Goal: Task Accomplishment & Management: Complete application form

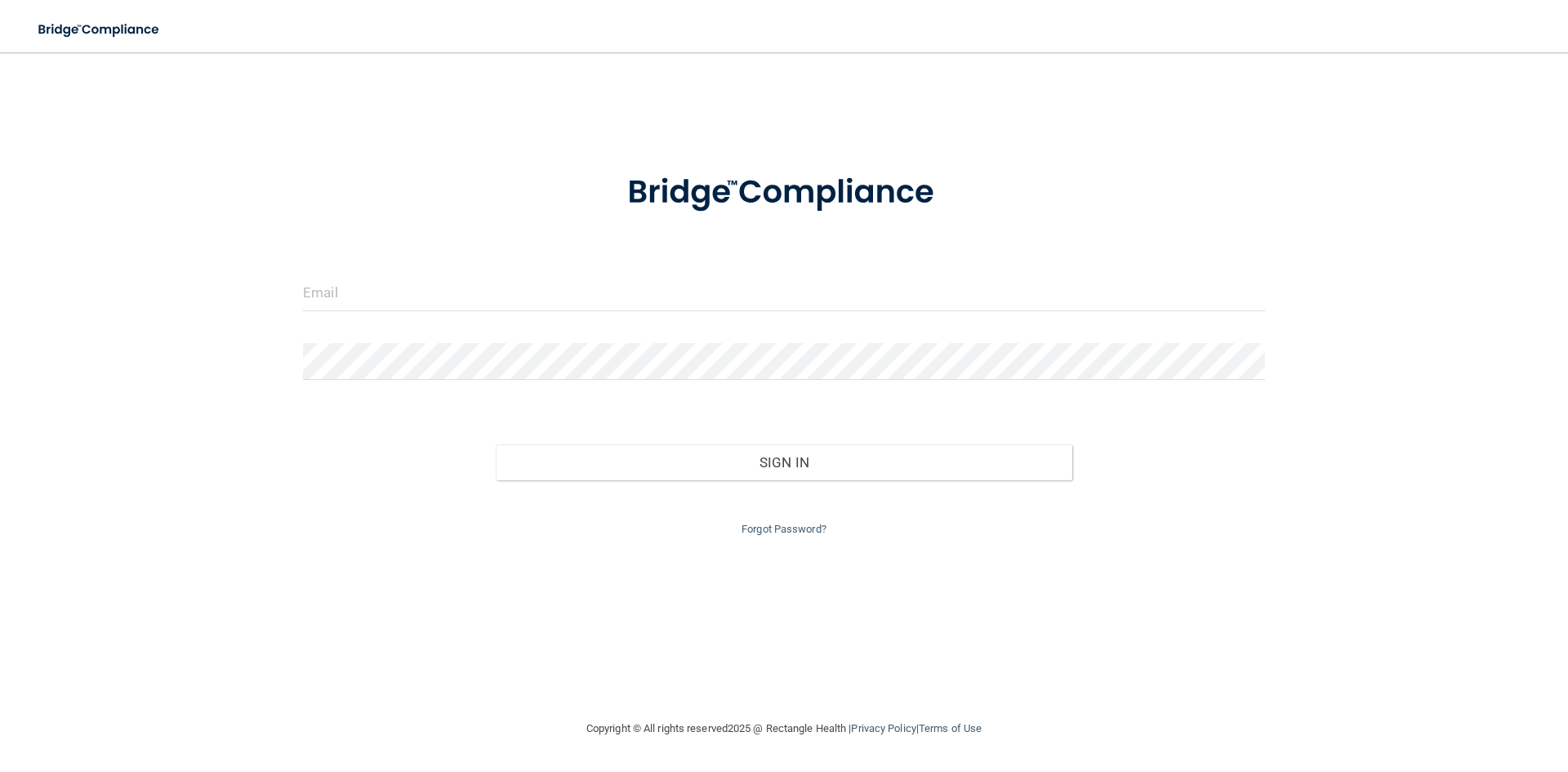
click at [375, 311] on div at bounding box center [784, 299] width 987 height 49
click at [343, 298] on input "email" at bounding box center [784, 293] width 962 height 37
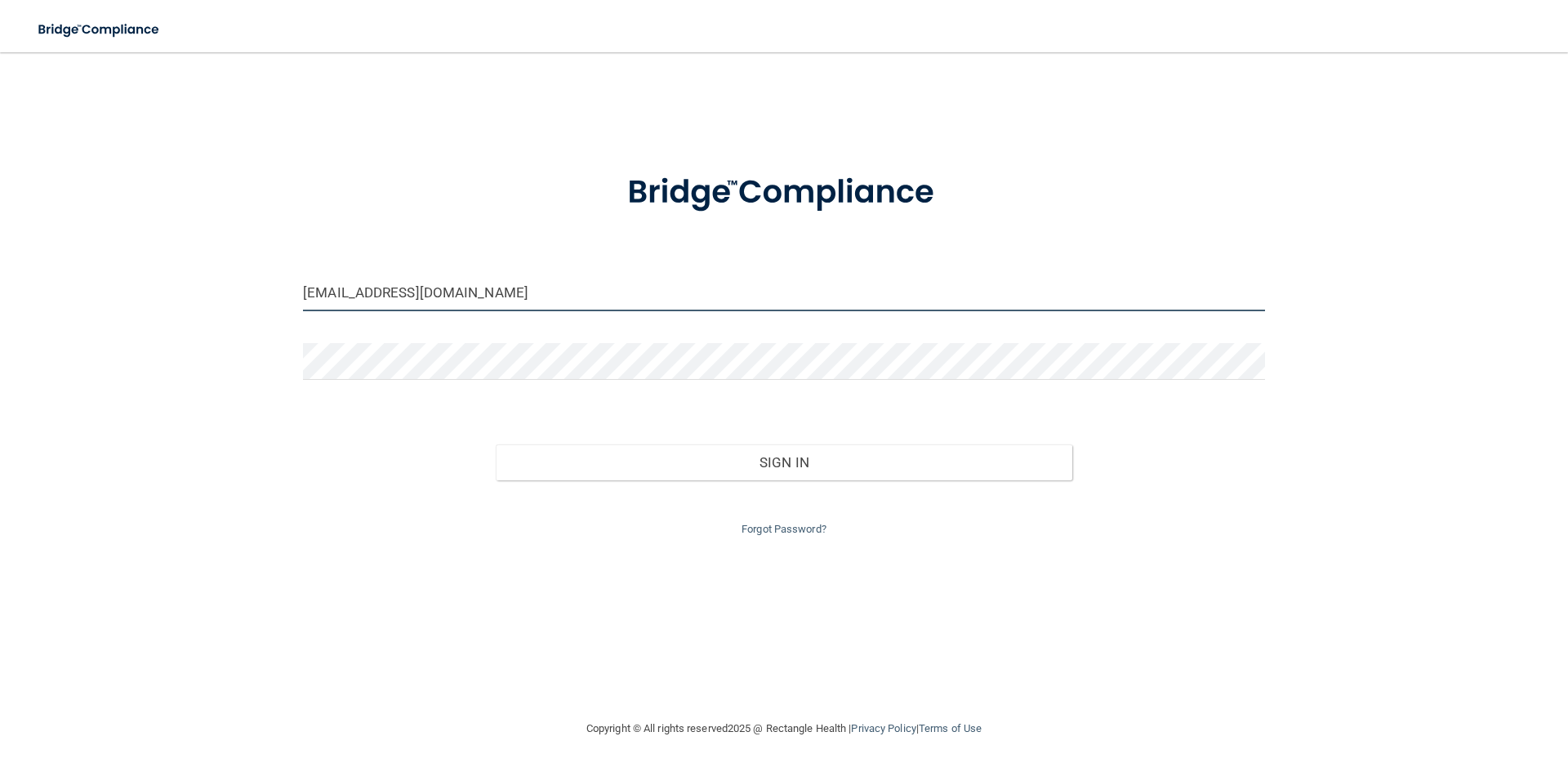
type input "[EMAIL_ADDRESS][DOMAIN_NAME]"
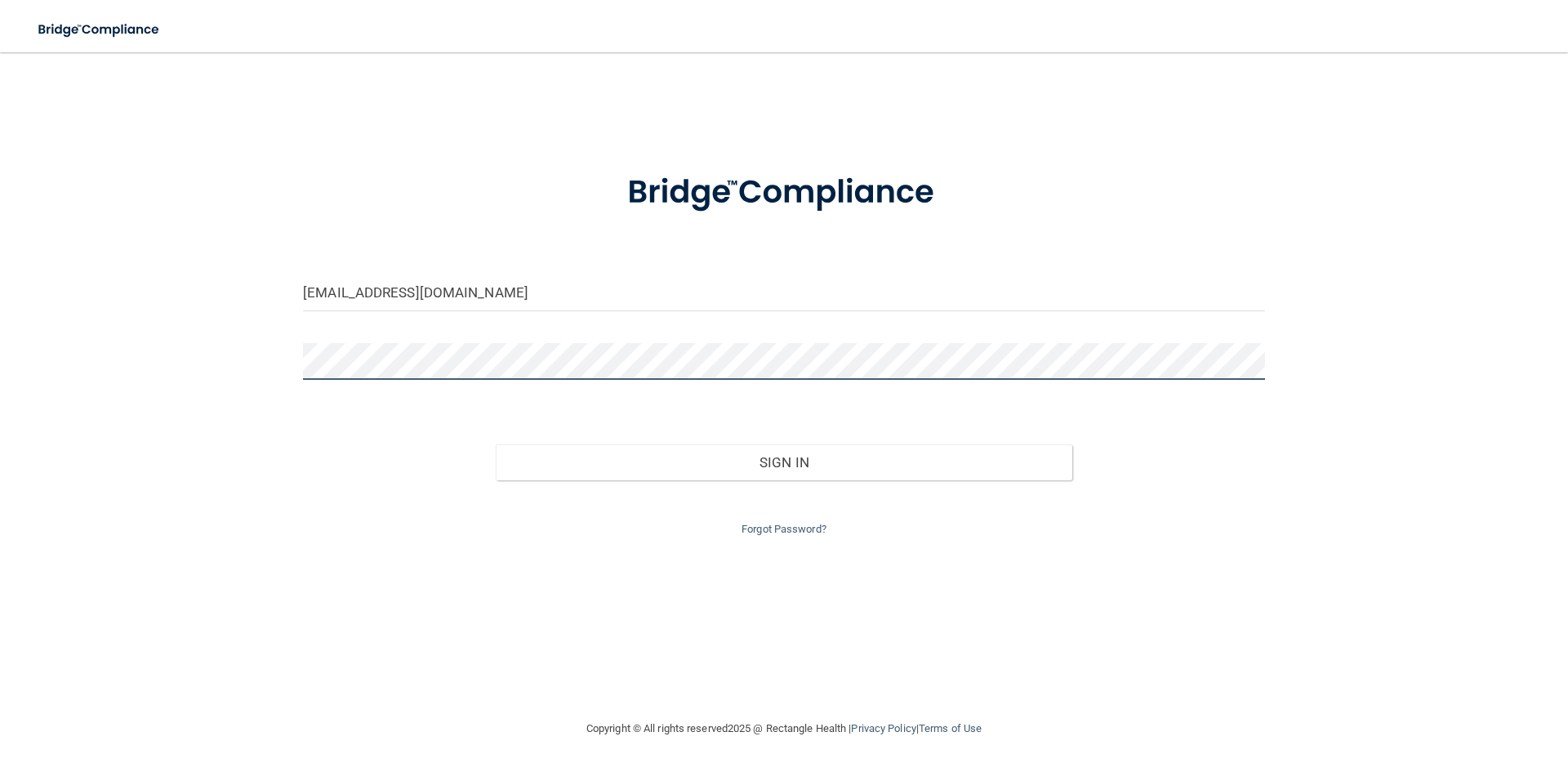
click at [496, 444] on button "Sign In" at bounding box center [784, 462] width 577 height 36
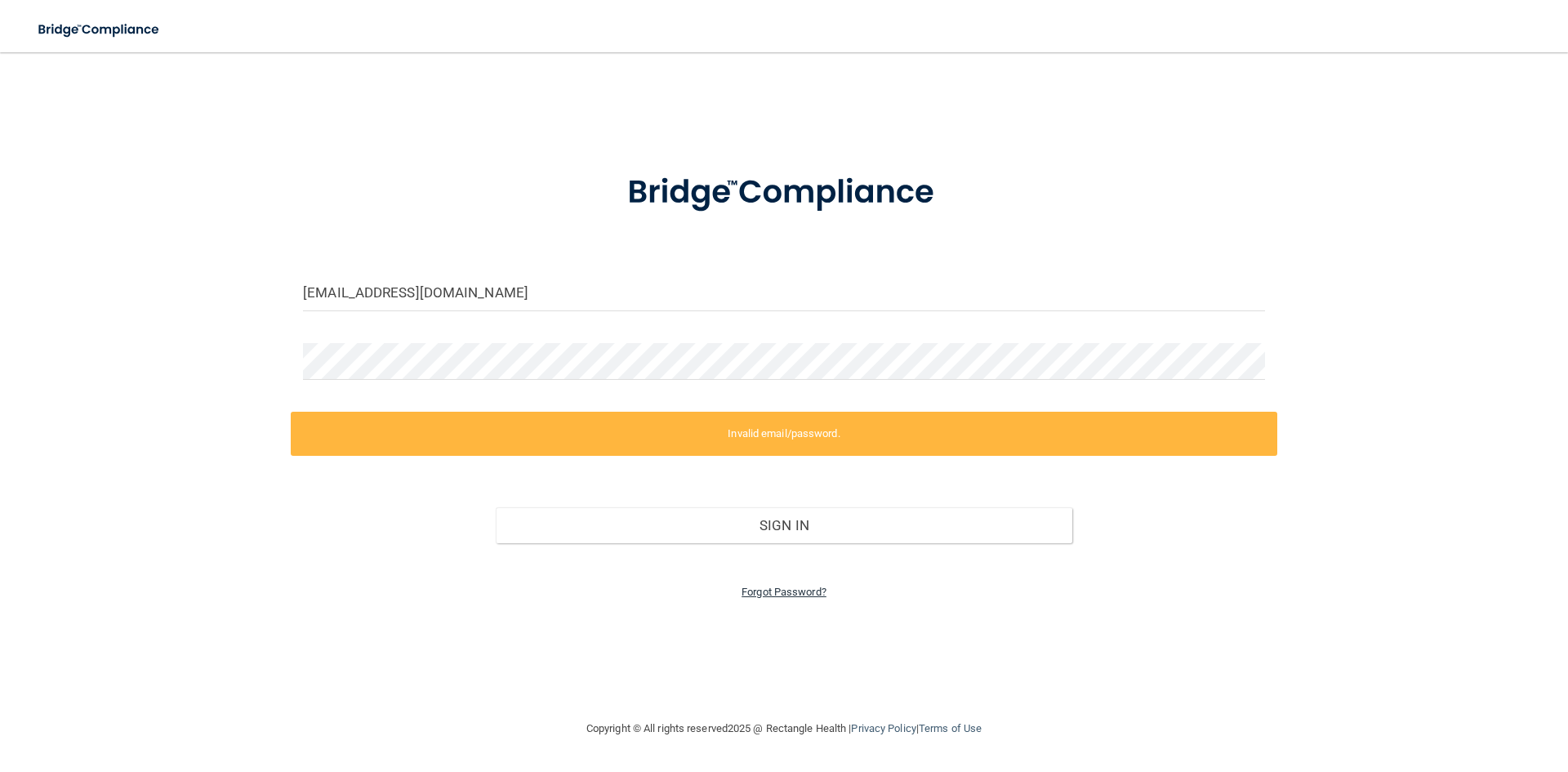
click at [770, 595] on link "Forgot Password?" at bounding box center [784, 591] width 85 height 12
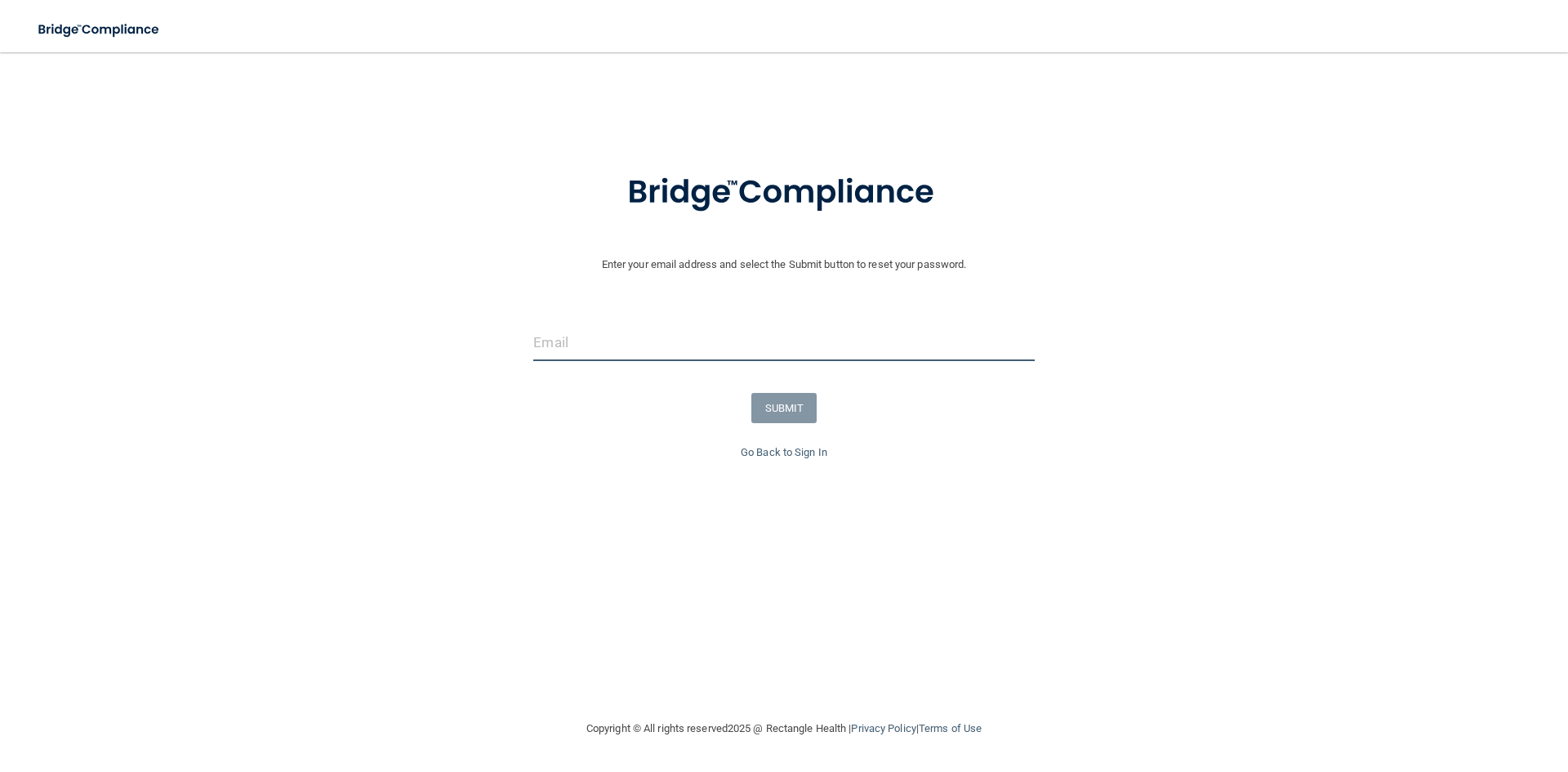
click at [651, 339] on input "email" at bounding box center [784, 343] width 501 height 37
type input "[EMAIL_ADDRESS][DOMAIN_NAME]"
click at [789, 402] on button "SUBMIT" at bounding box center [784, 407] width 66 height 30
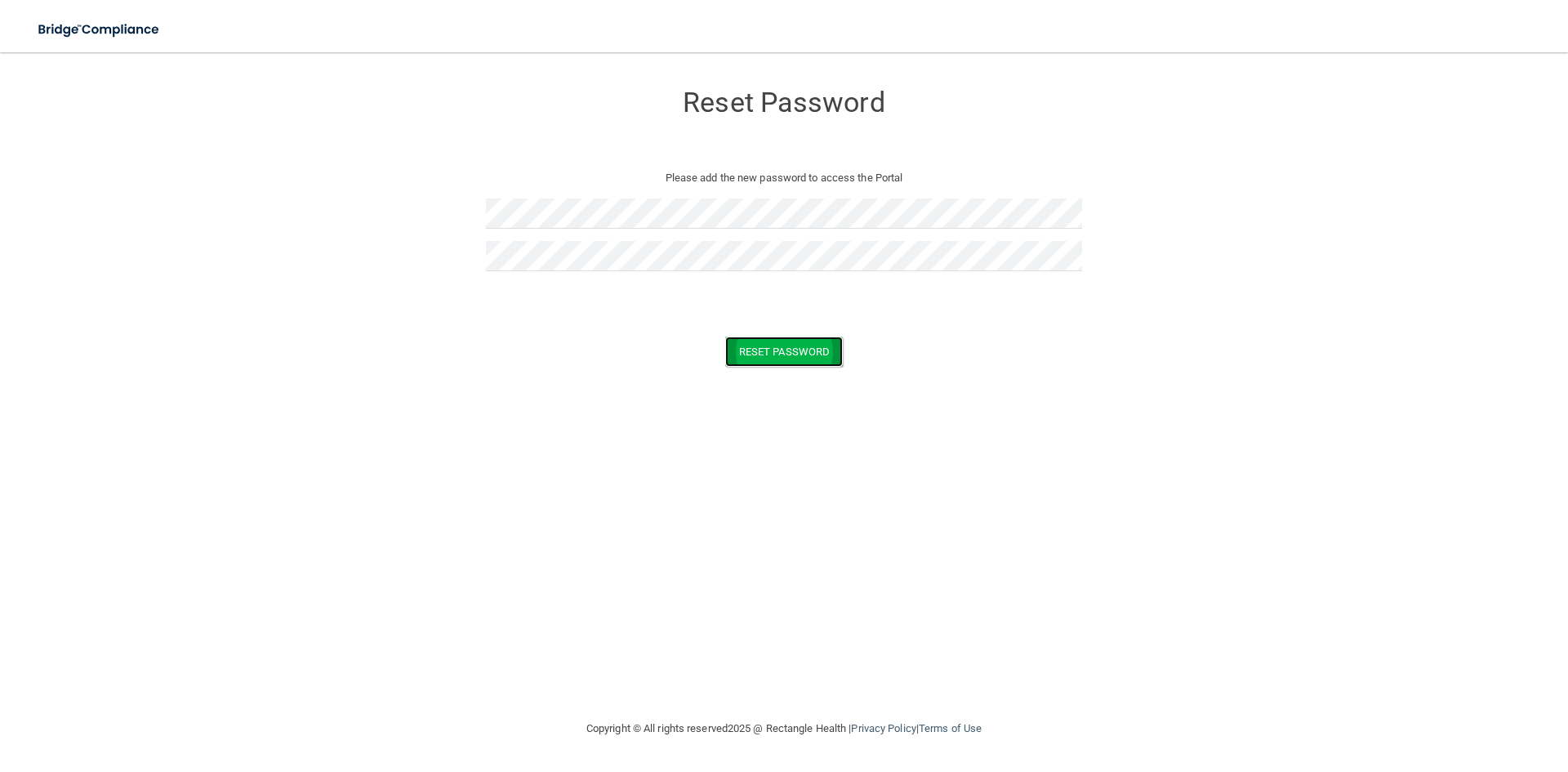
click at [777, 354] on button "Reset Password" at bounding box center [784, 351] width 117 height 30
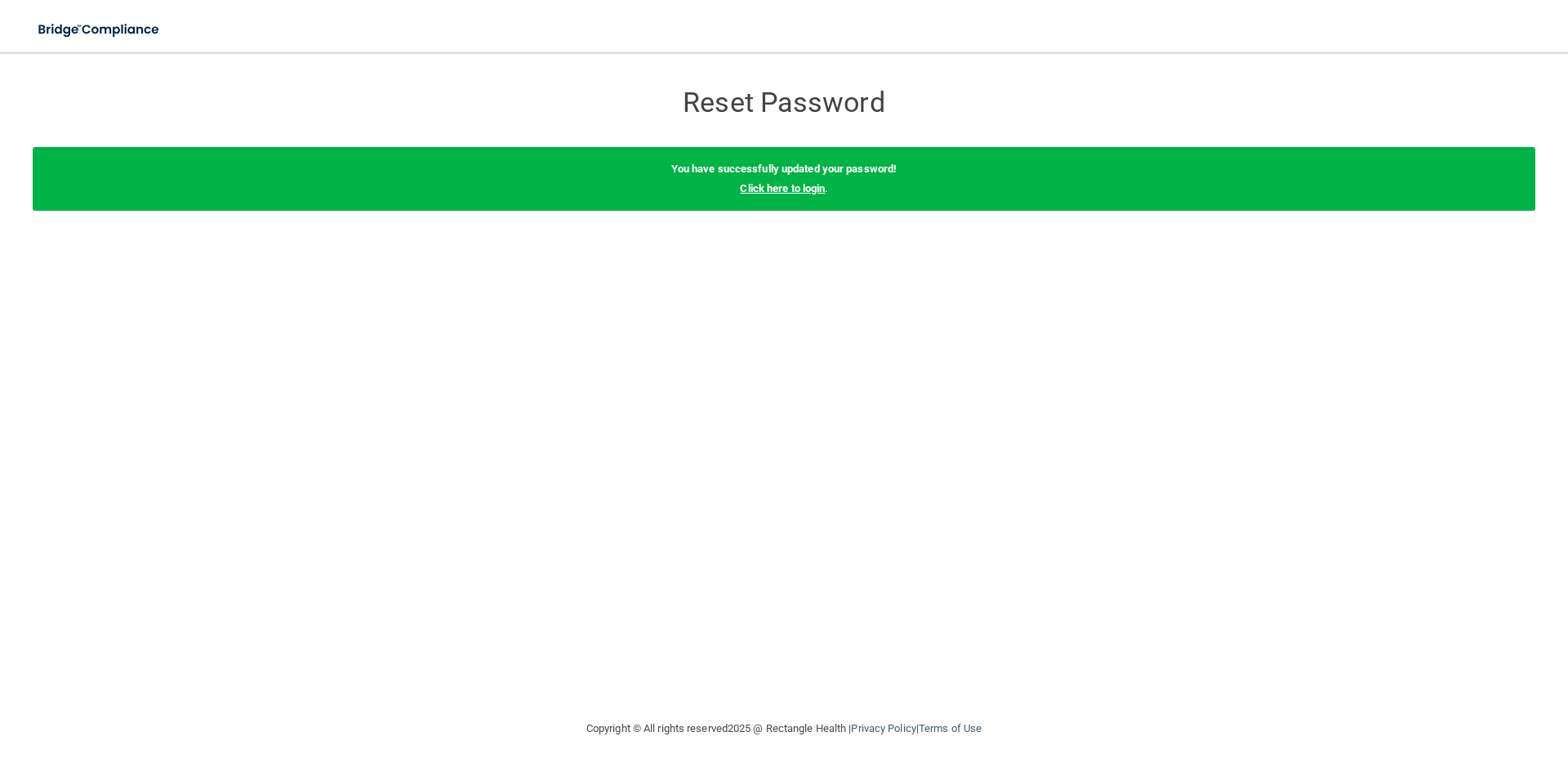
click at [781, 187] on link "Click here to login" at bounding box center [783, 188] width 85 height 12
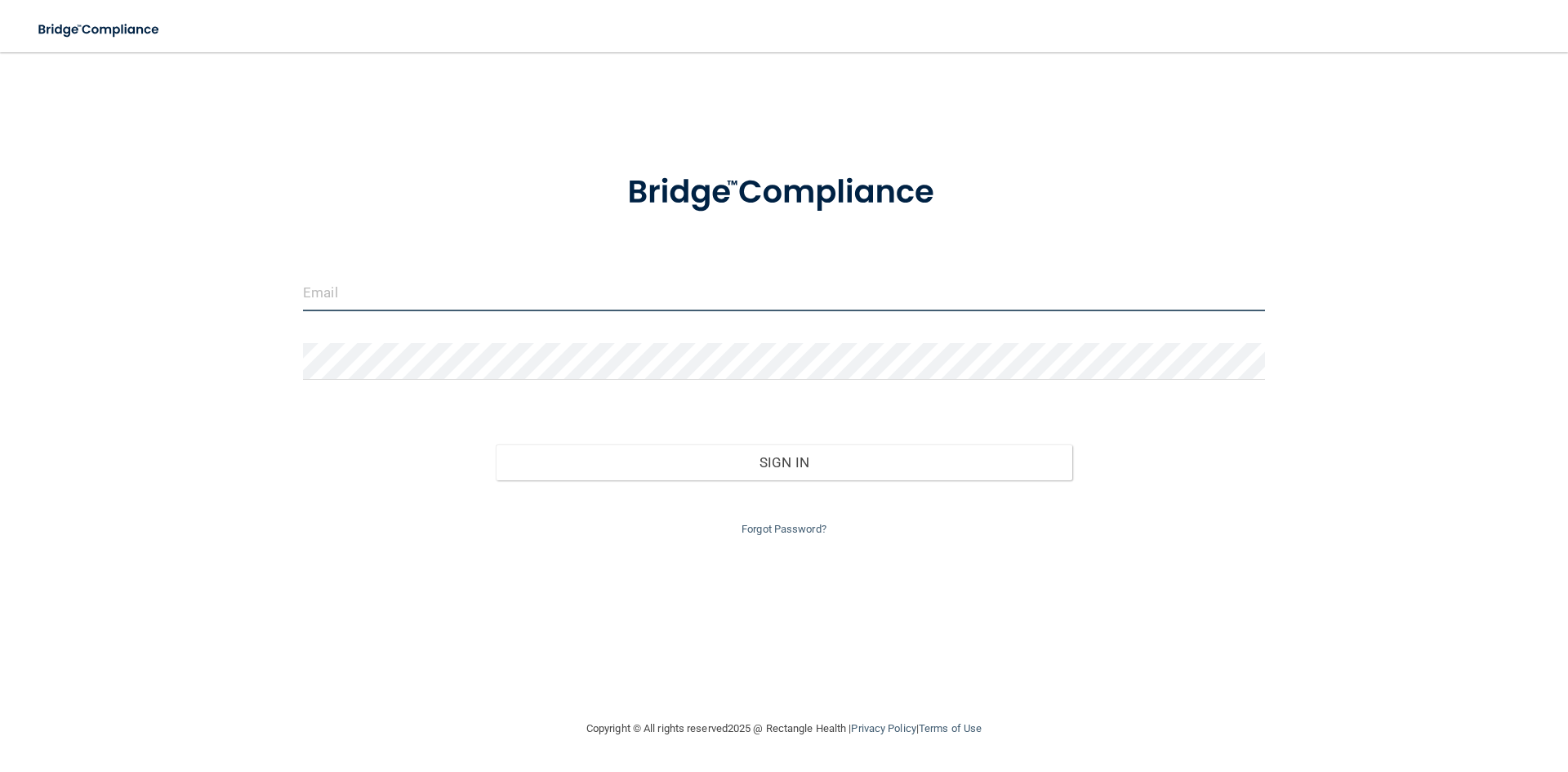
click at [605, 292] on input "email" at bounding box center [784, 293] width 962 height 37
type input "[EMAIL_ADDRESS][DOMAIN_NAME]"
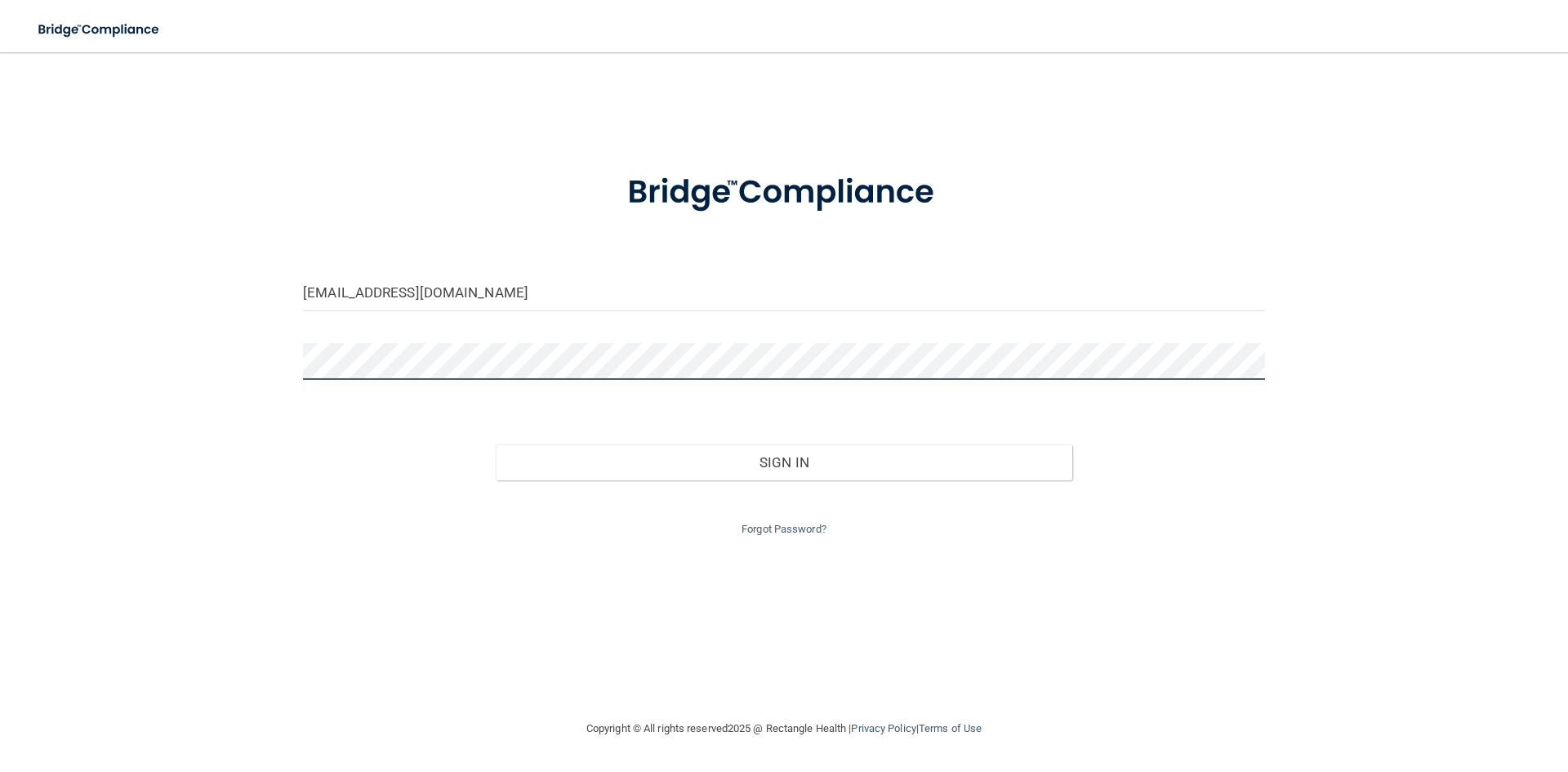
click at [496, 444] on button "Sign In" at bounding box center [784, 462] width 577 height 36
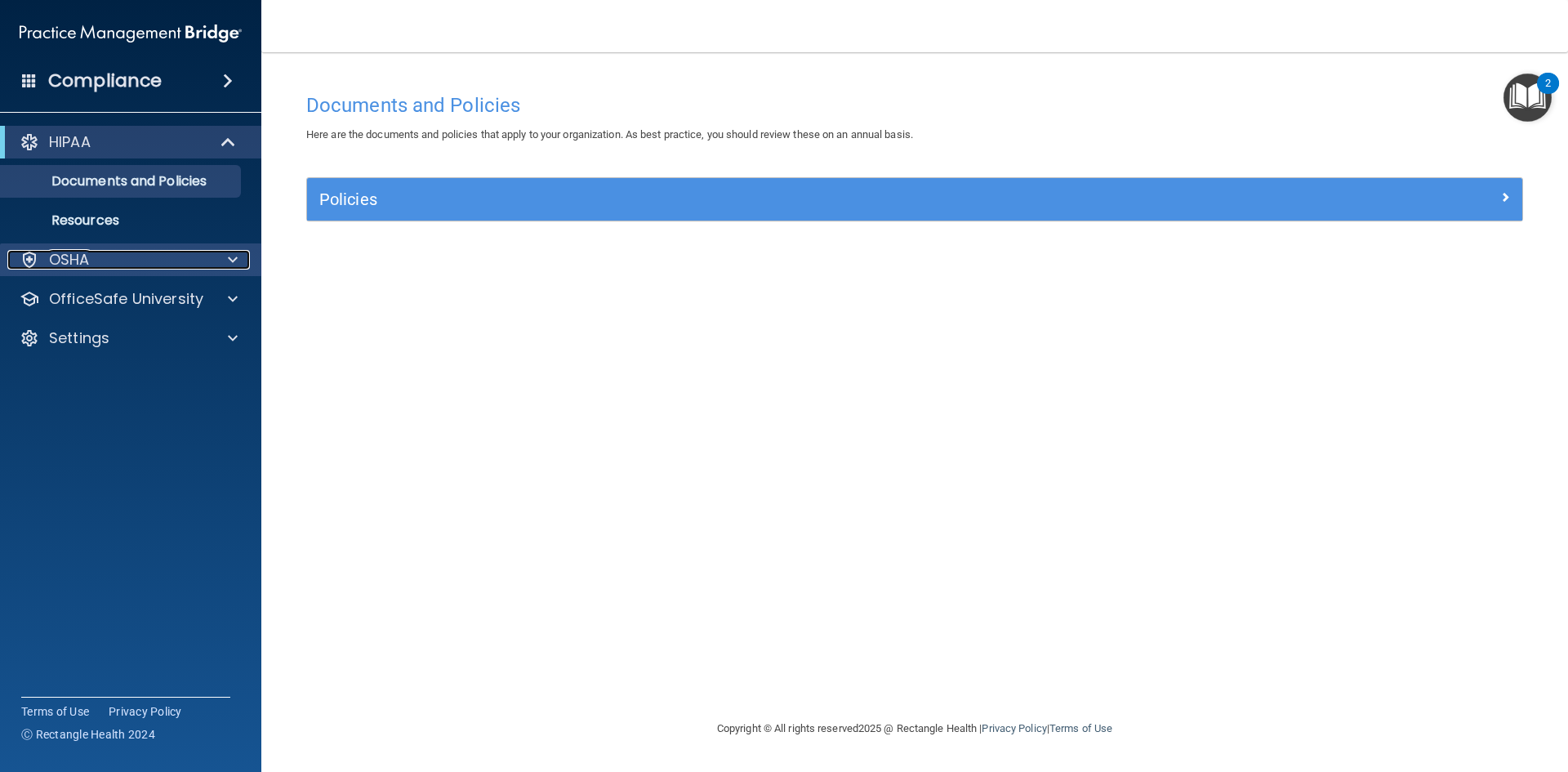
click at [122, 260] on div "OSHA" at bounding box center [108, 260] width 202 height 20
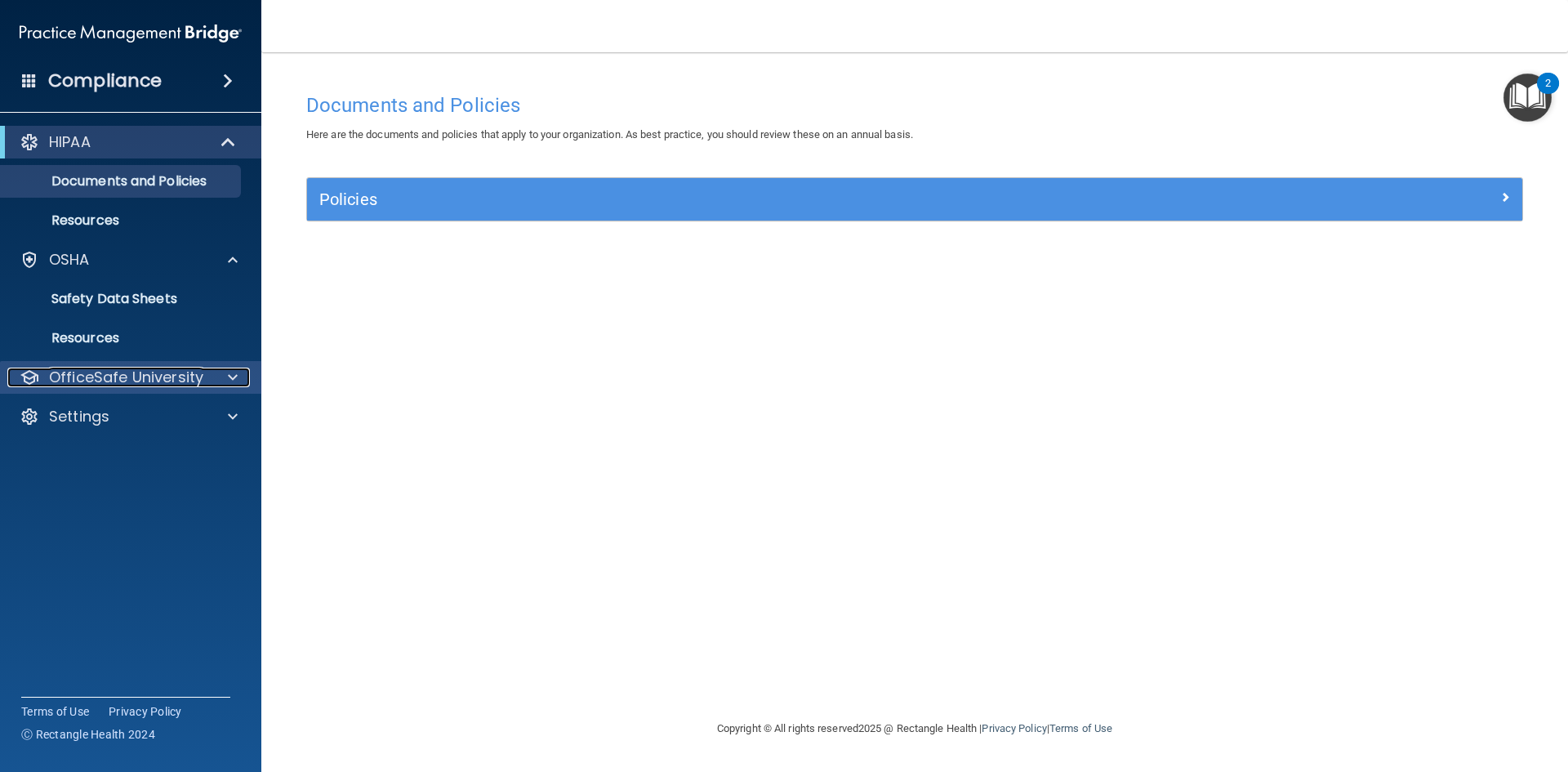
click at [116, 383] on p "OfficeSafe University" at bounding box center [126, 377] width 154 height 20
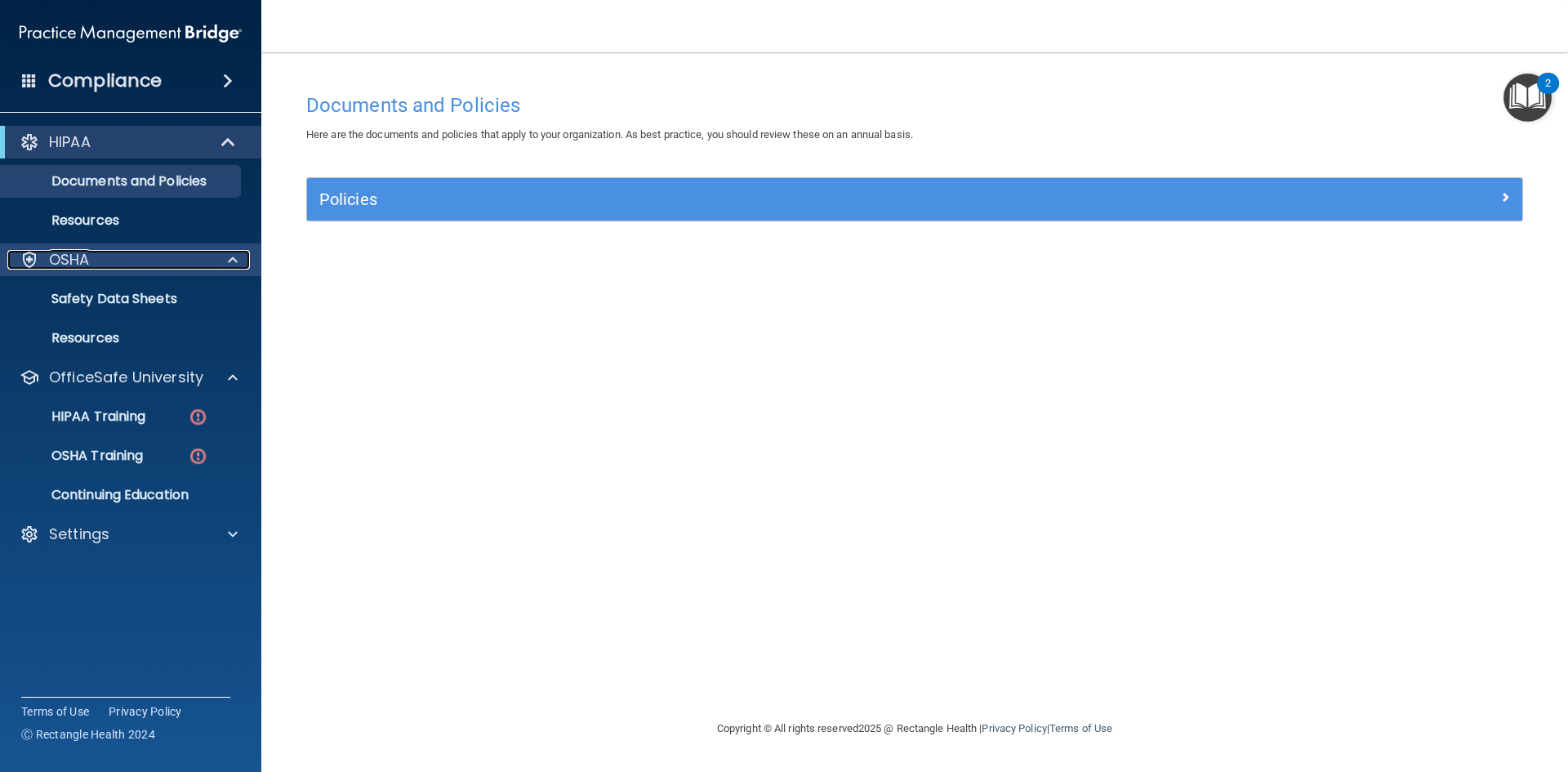
click at [174, 252] on div "OSHA" at bounding box center [108, 260] width 202 height 20
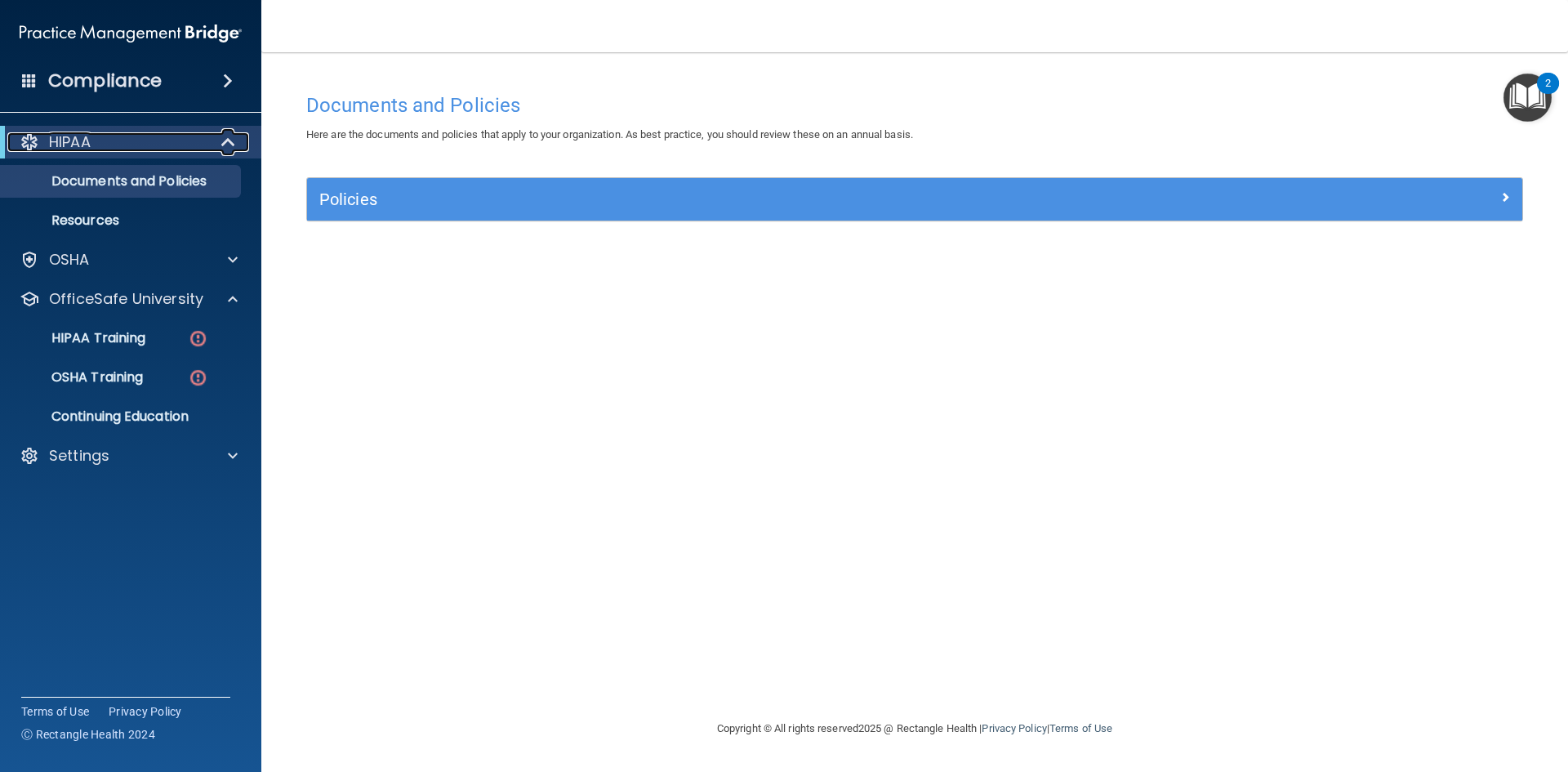
click at [225, 145] on span at bounding box center [230, 142] width 14 height 20
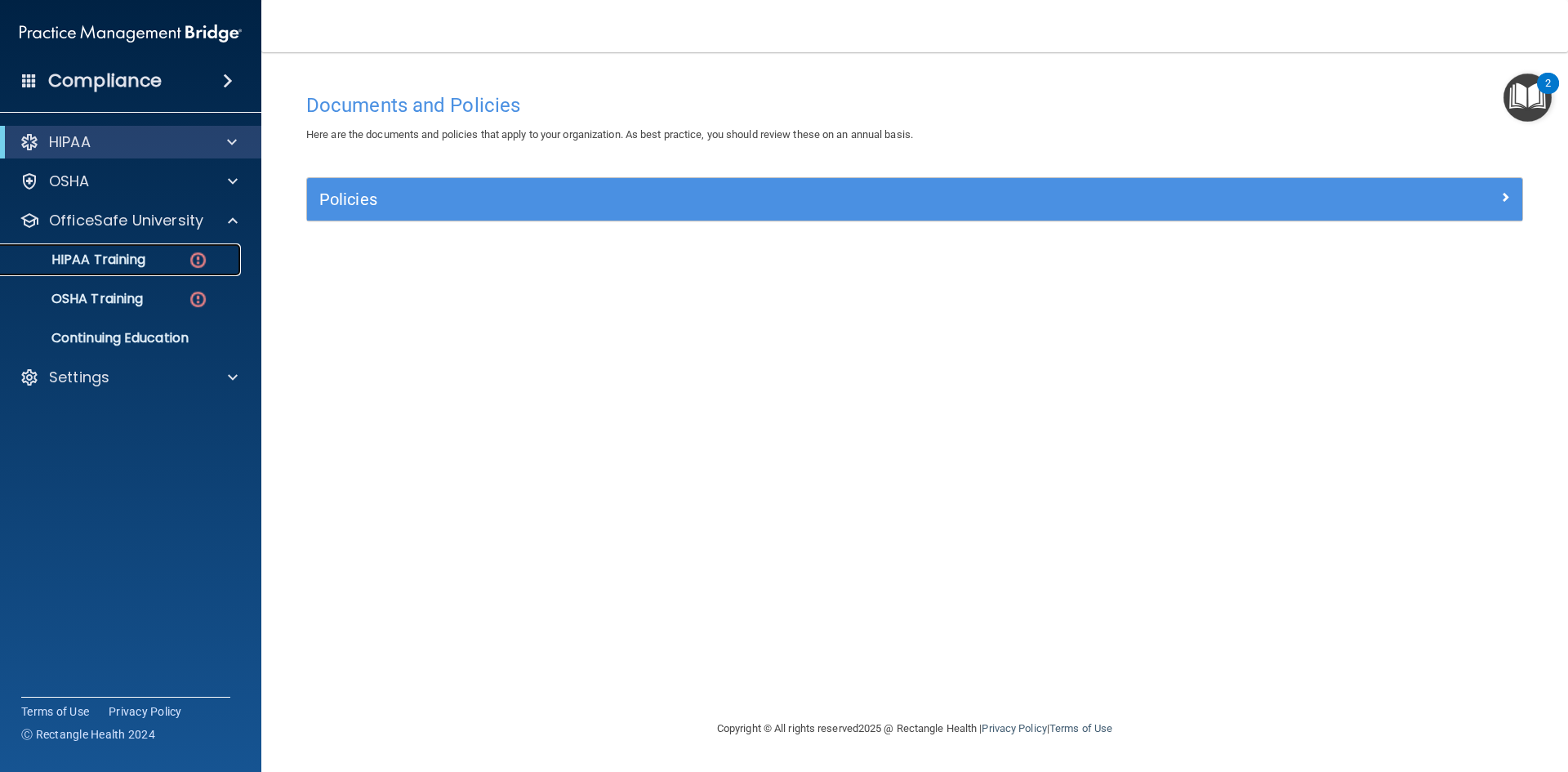
click at [159, 262] on div "HIPAA Training" at bounding box center [122, 260] width 223 height 16
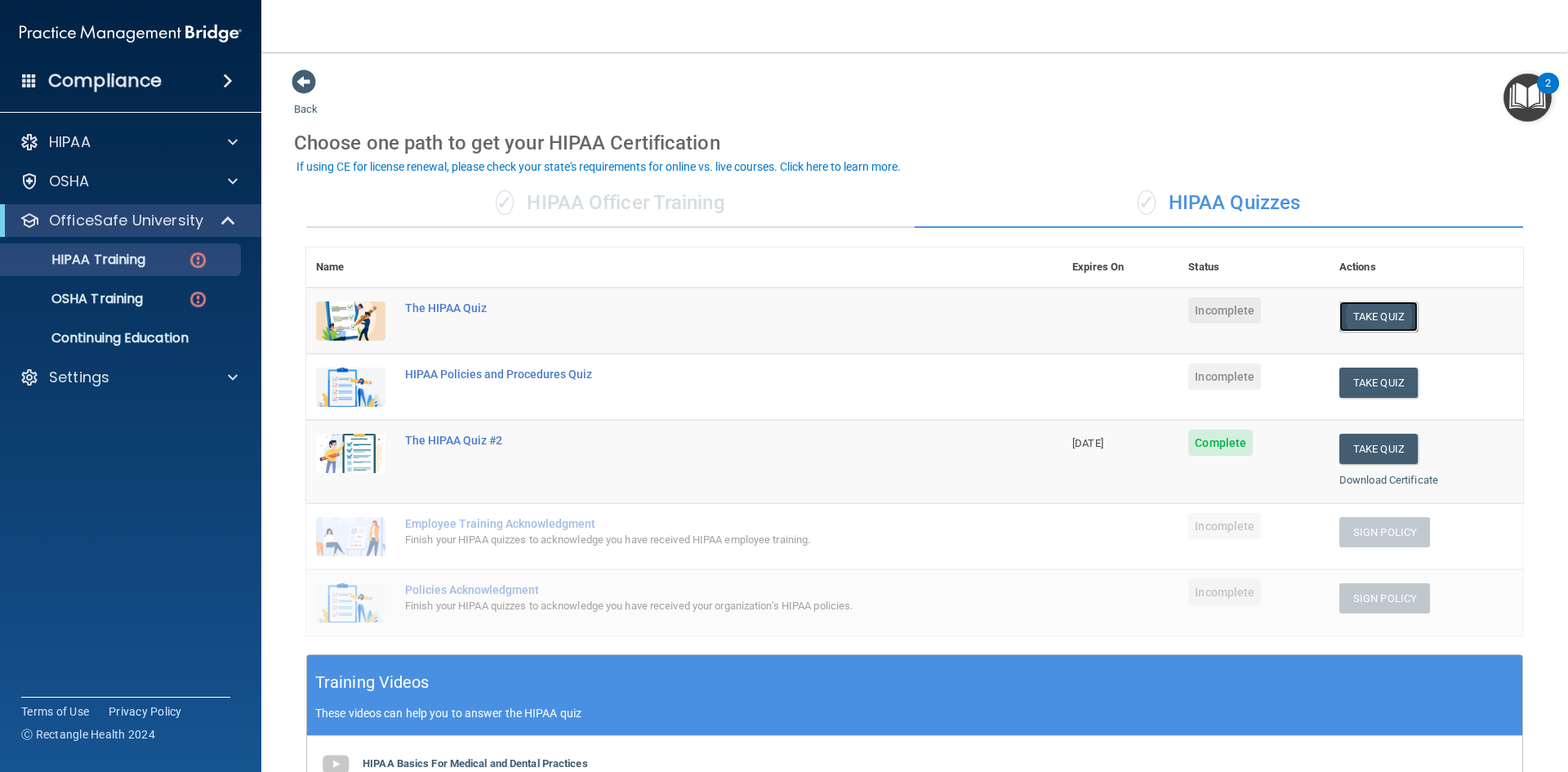
click at [1379, 319] on button "Take Quiz" at bounding box center [1379, 316] width 79 height 30
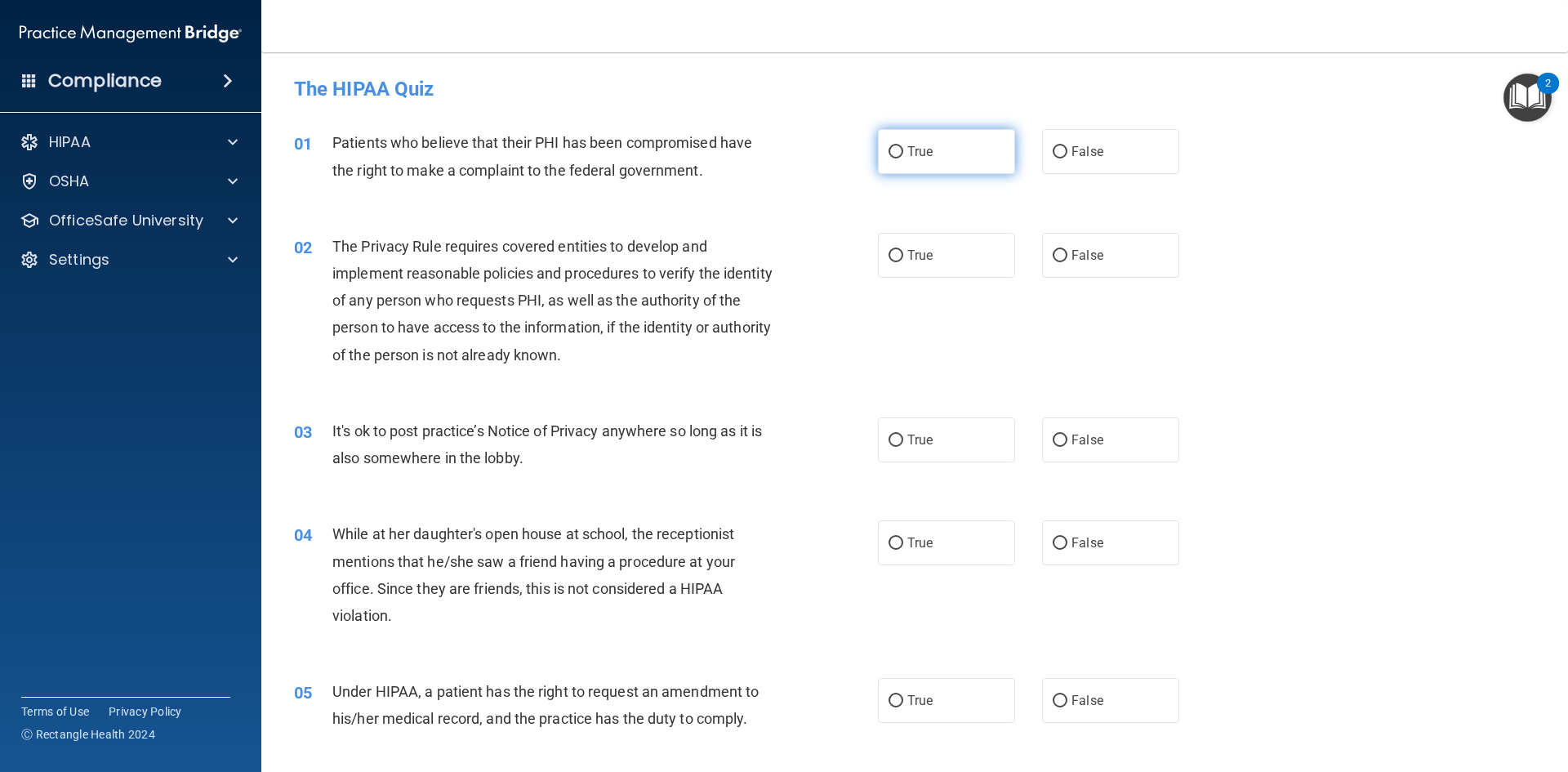
click at [906, 157] on label "True" at bounding box center [946, 151] width 137 height 45
click at [903, 157] on input "True" at bounding box center [896, 152] width 15 height 12
radio input "true"
click at [896, 266] on label "True" at bounding box center [946, 255] width 137 height 45
click at [896, 262] on input "True" at bounding box center [896, 256] width 15 height 12
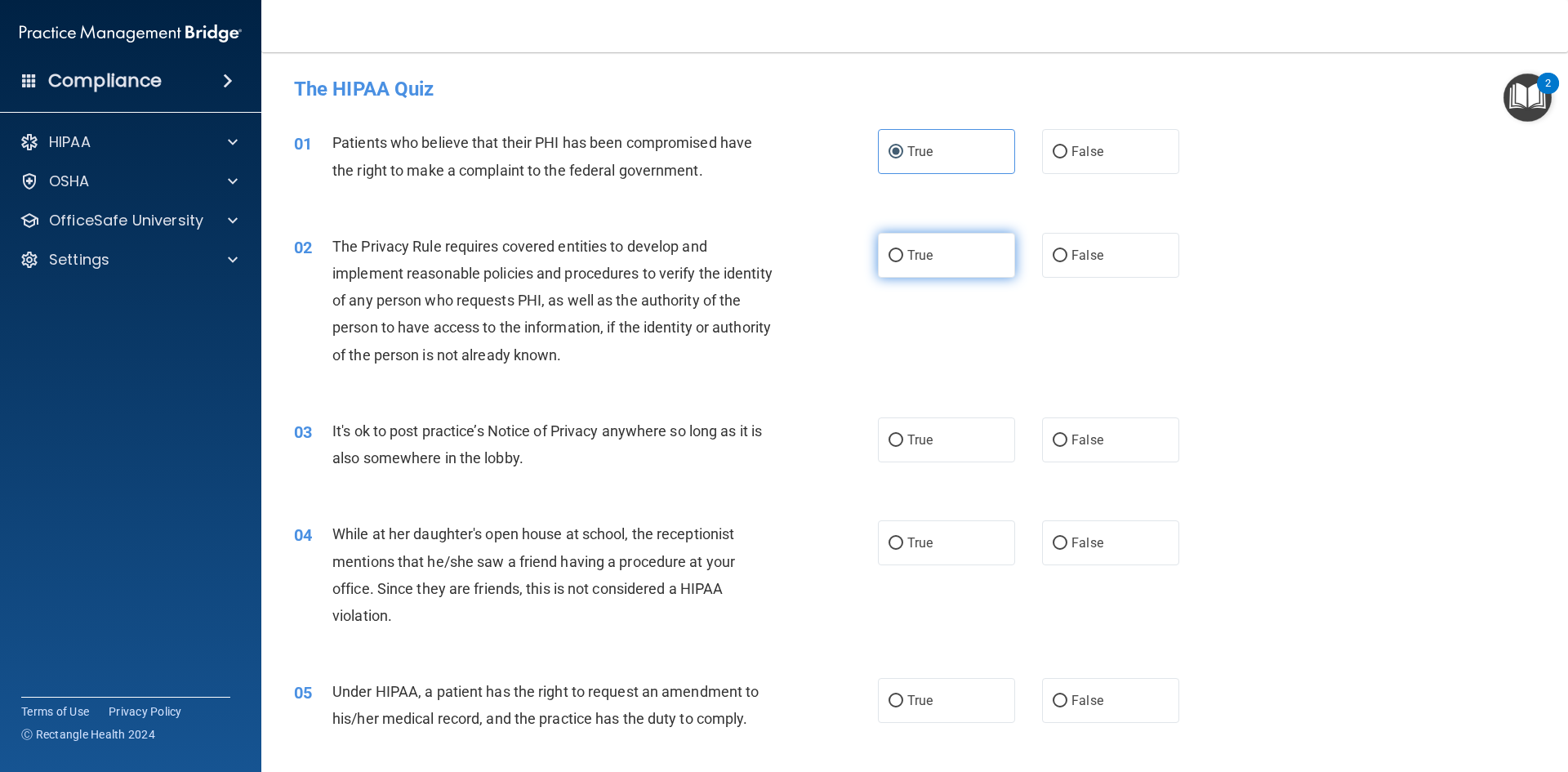
radio input "true"
click at [917, 429] on label "True" at bounding box center [946, 439] width 137 height 45
click at [903, 434] on input "True" at bounding box center [896, 440] width 15 height 12
radio input "true"
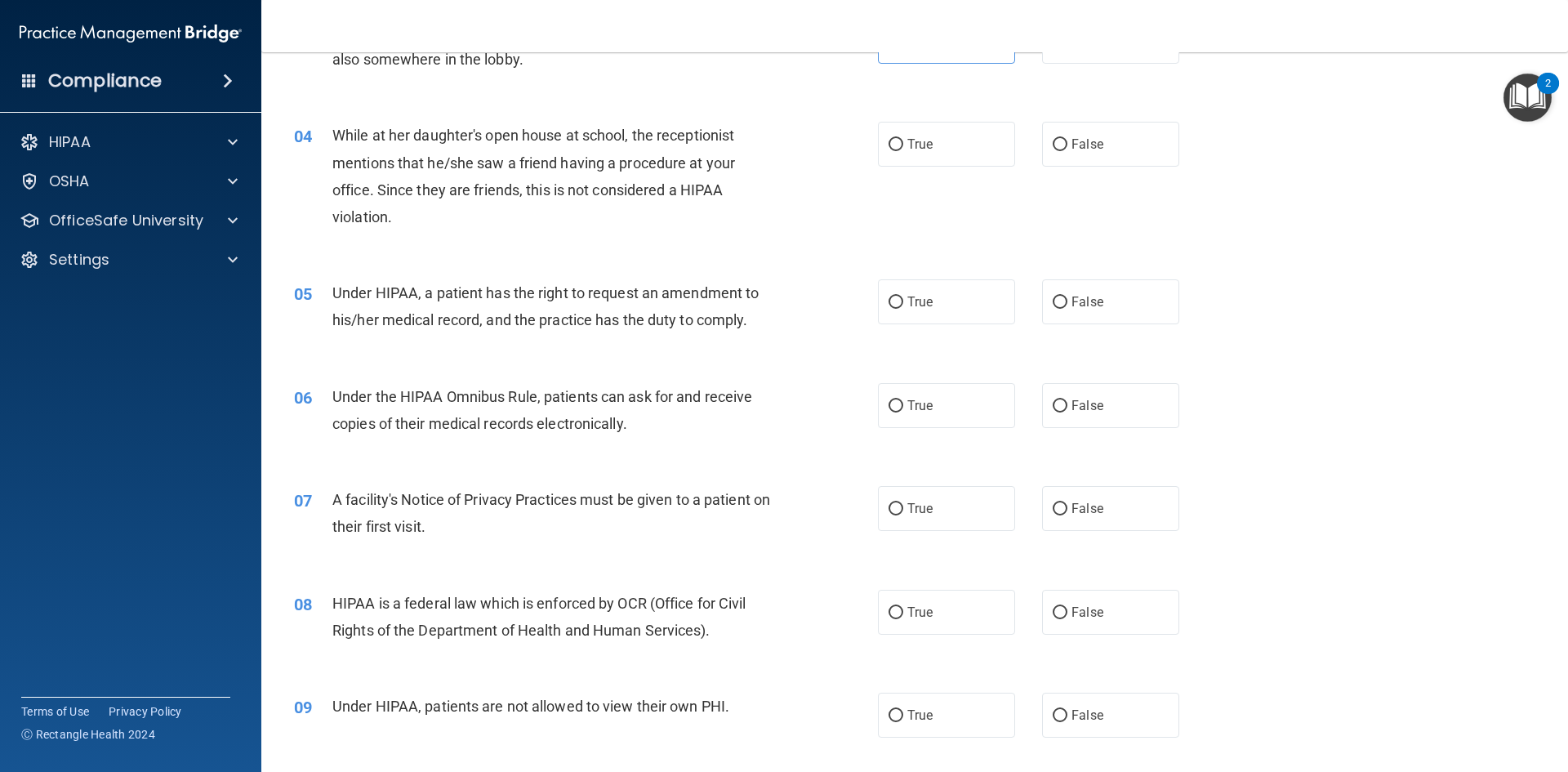
scroll to position [403, 0]
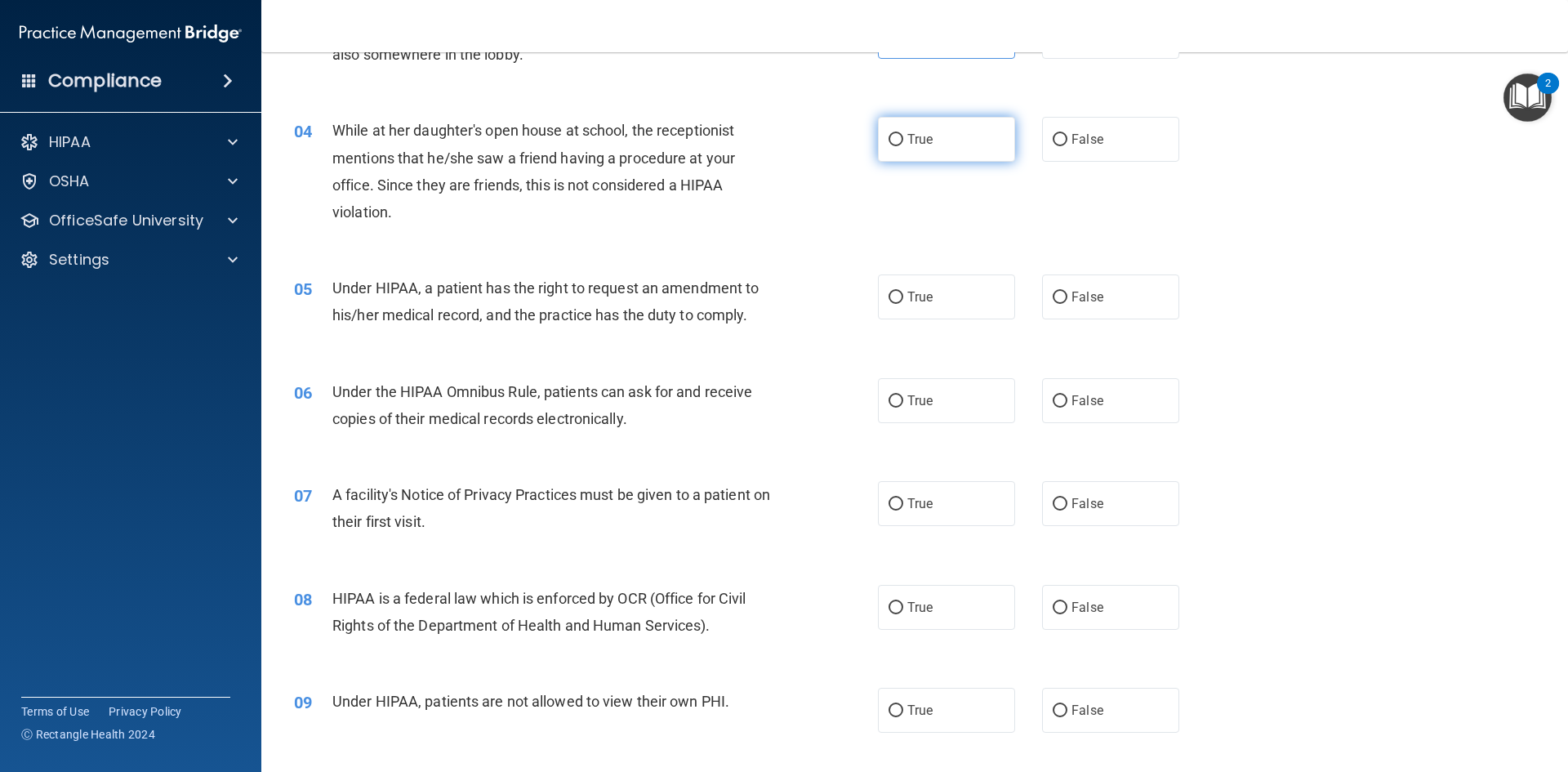
click at [973, 148] on label "True" at bounding box center [946, 139] width 137 height 45
click at [903, 146] on input "True" at bounding box center [896, 139] width 15 height 12
radio input "true"
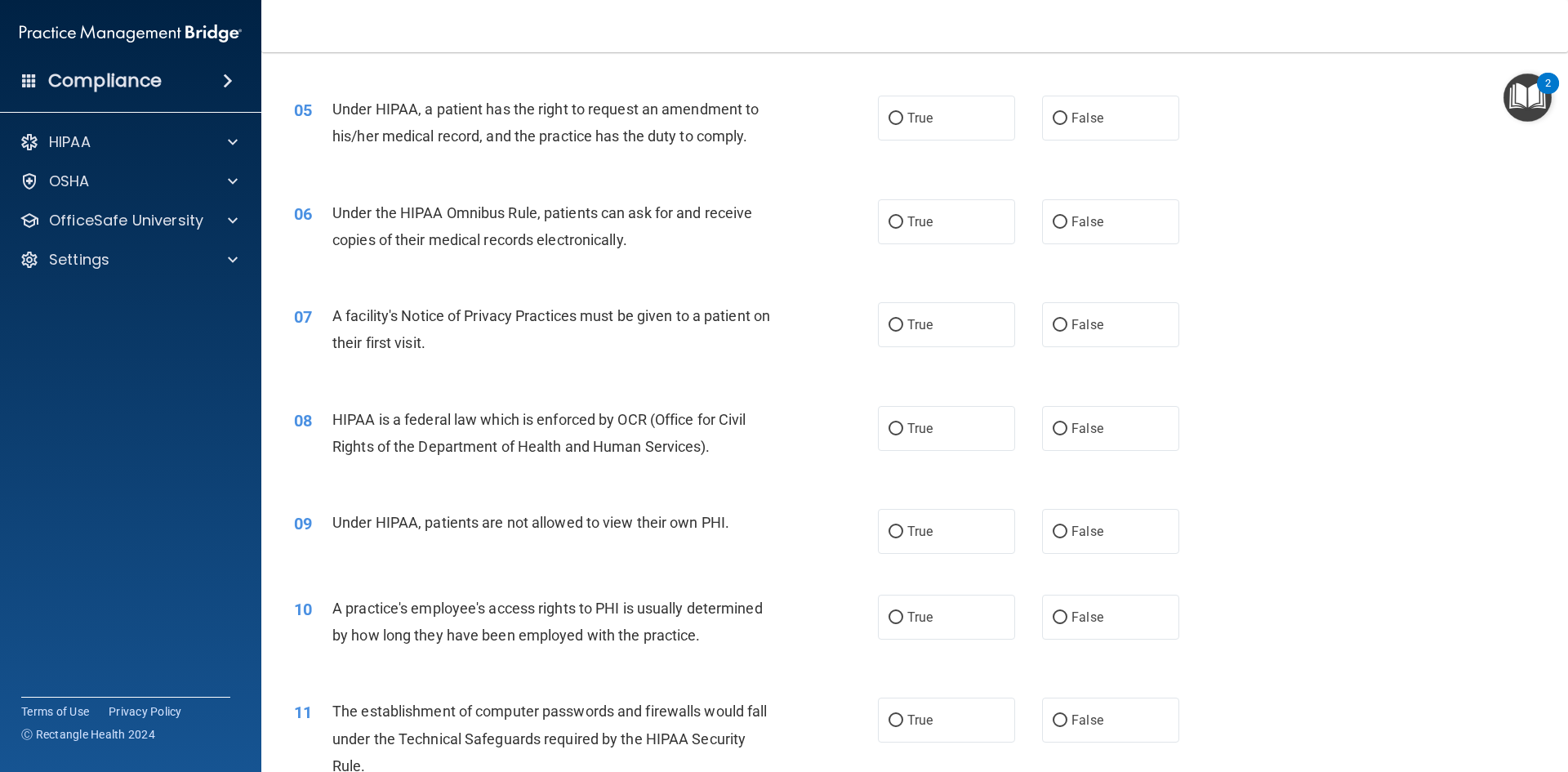
scroll to position [583, 0]
click at [940, 123] on label "True" at bounding box center [946, 117] width 137 height 45
click at [903, 123] on input "True" at bounding box center [896, 117] width 15 height 12
radio input "true"
click at [916, 233] on label "True" at bounding box center [946, 220] width 137 height 45
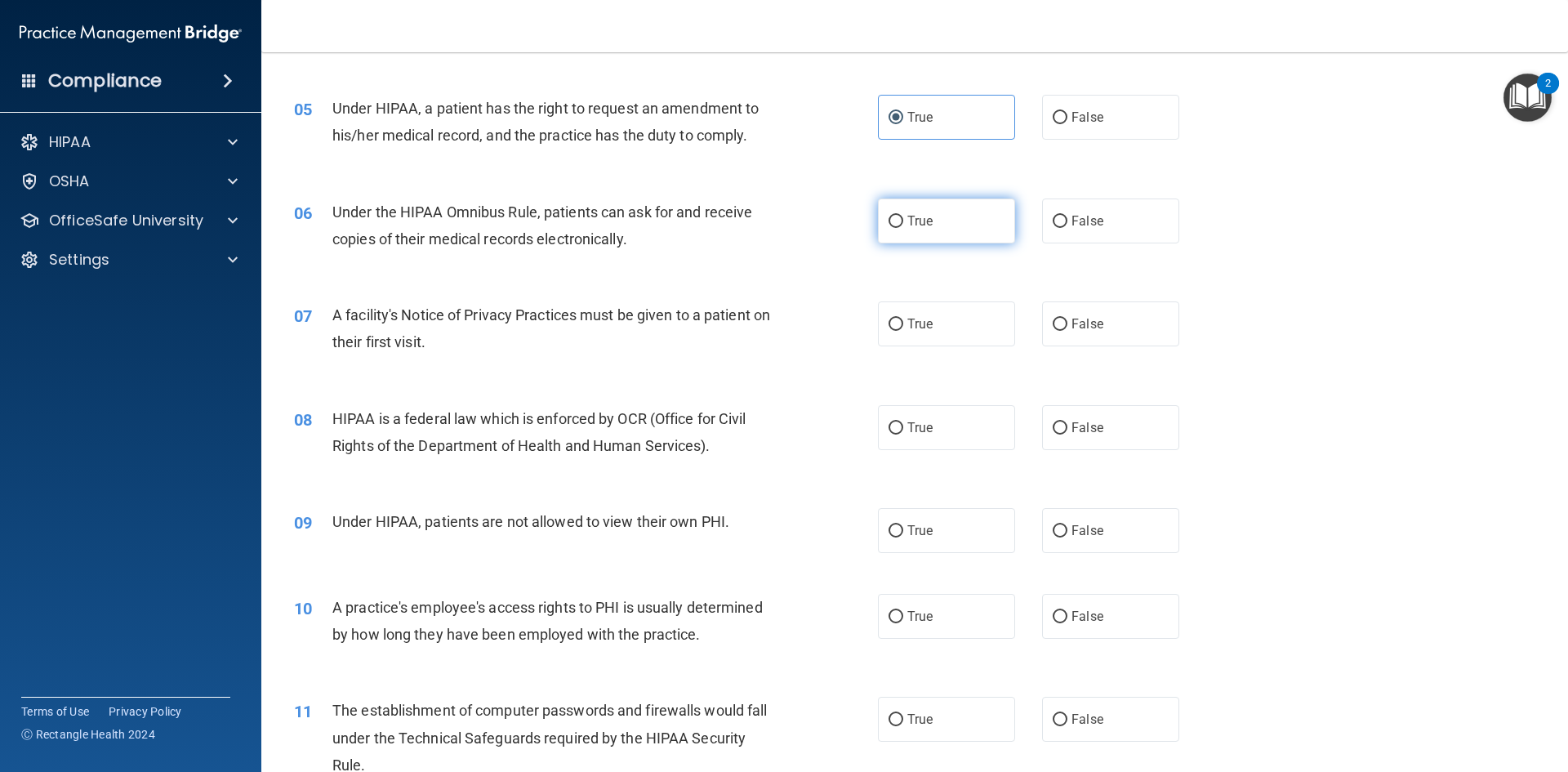
click at [903, 228] on input "True" at bounding box center [896, 221] width 15 height 12
radio input "true"
click at [902, 340] on label "True" at bounding box center [946, 324] width 137 height 45
click at [902, 331] on input "True" at bounding box center [896, 325] width 15 height 12
radio input "true"
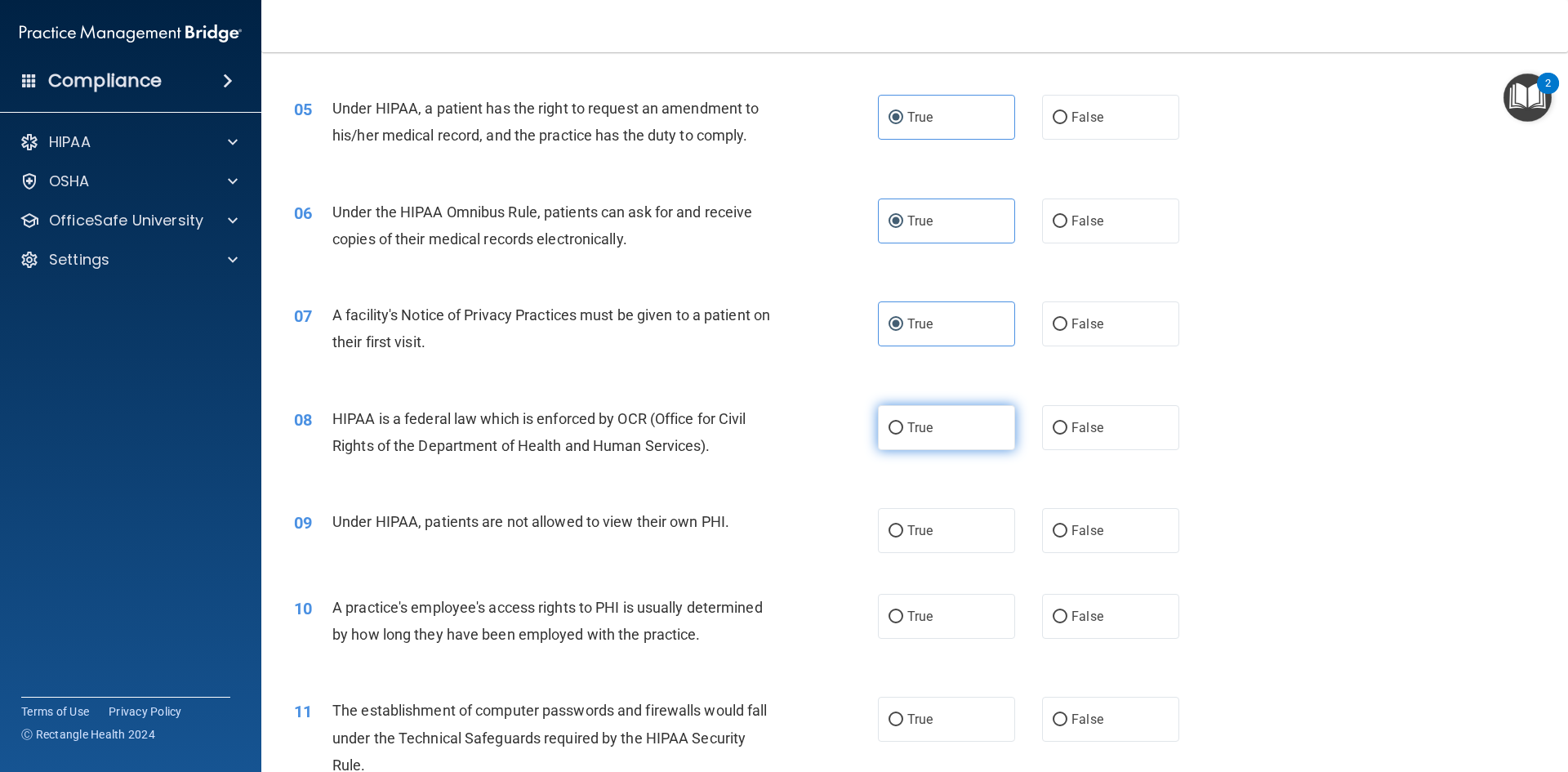
click at [889, 435] on label "True" at bounding box center [946, 427] width 137 height 45
click at [889, 434] on input "True" at bounding box center [896, 428] width 15 height 12
radio input "true"
click at [892, 549] on label "True" at bounding box center [946, 530] width 137 height 45
click at [892, 538] on input "True" at bounding box center [896, 531] width 15 height 12
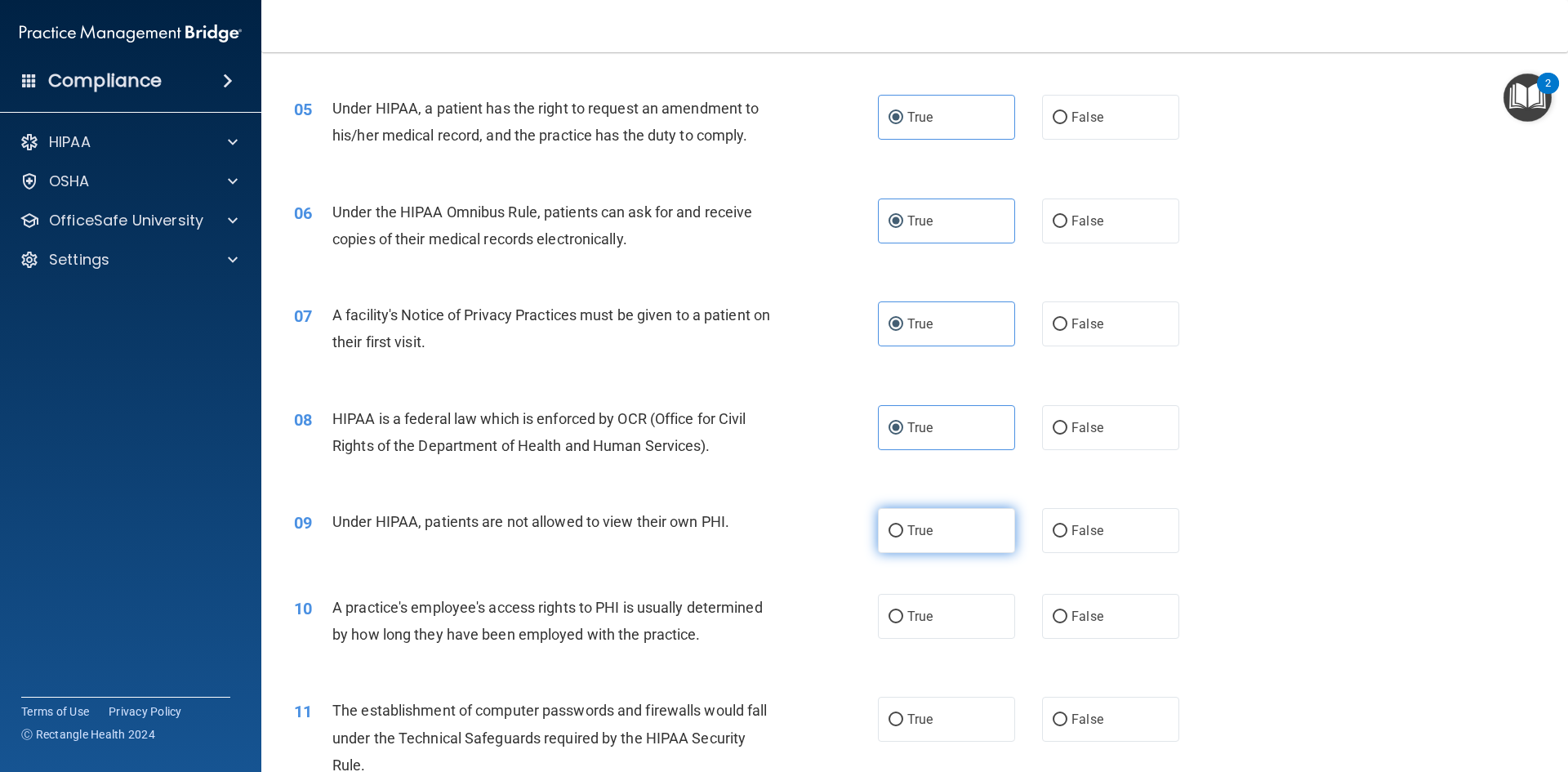
radio input "true"
click at [1067, 538] on label "False" at bounding box center [1110, 530] width 137 height 45
click at [1067, 538] on input "False" at bounding box center [1060, 531] width 15 height 12
radio input "true"
radio input "false"
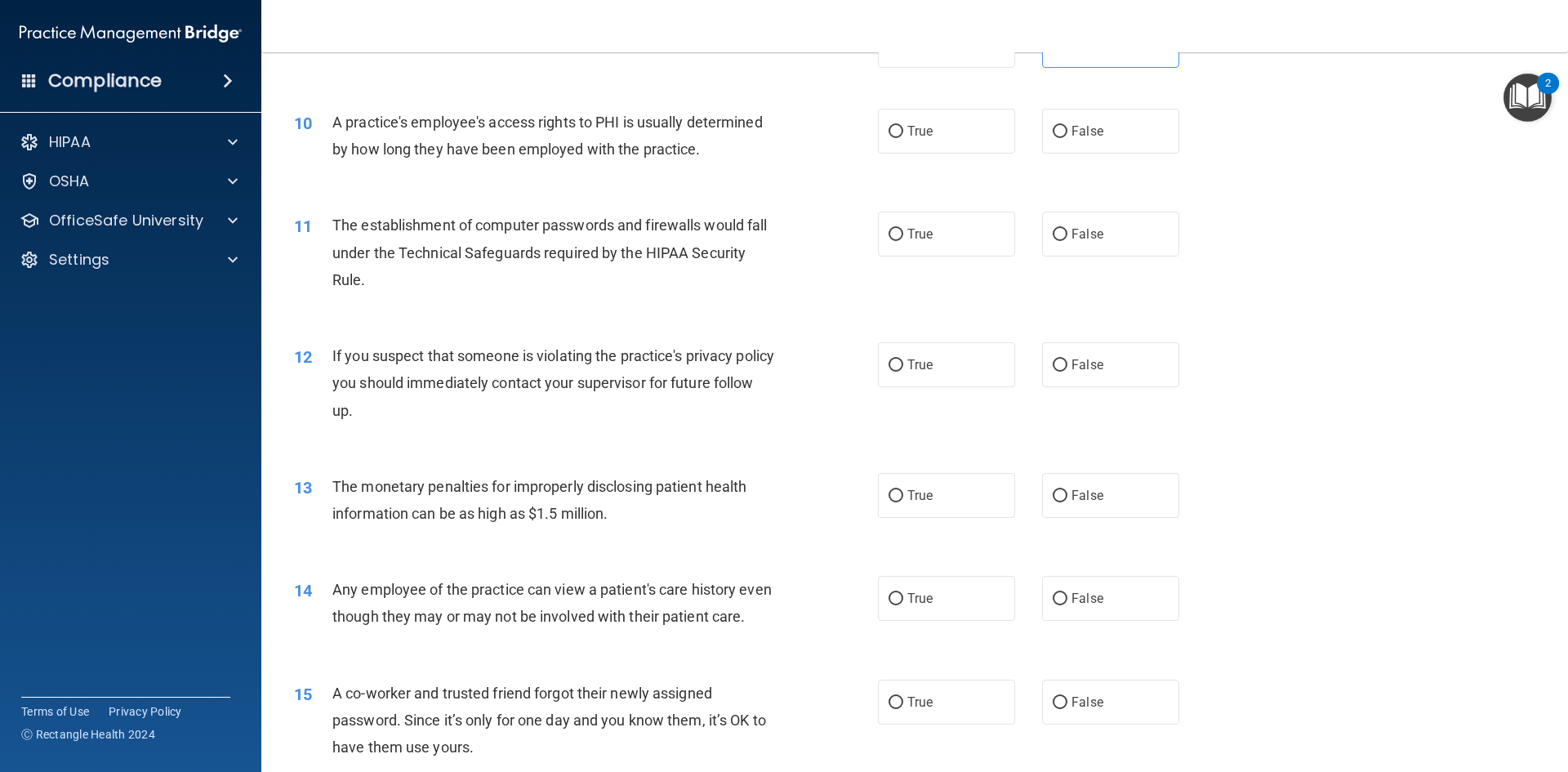
scroll to position [1065, 0]
click at [891, 161] on div "10 A practice's employee's access rights to PHI is usually determined by how lo…" at bounding box center [586, 143] width 633 height 62
click at [1090, 144] on label "False" at bounding box center [1110, 134] width 137 height 45
click at [1067, 140] on input "False" at bounding box center [1060, 134] width 15 height 12
radio input "true"
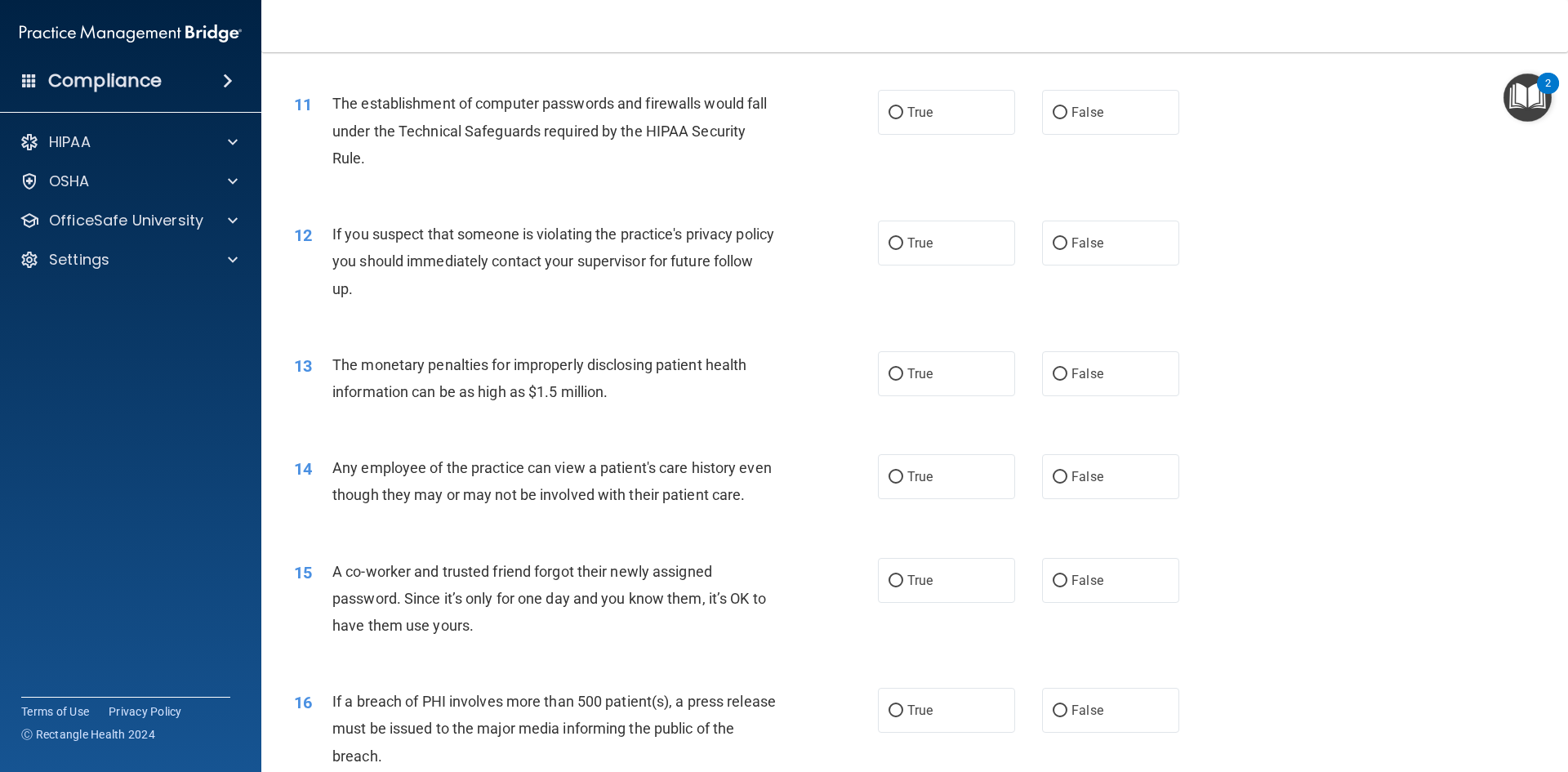
scroll to position [1195, 0]
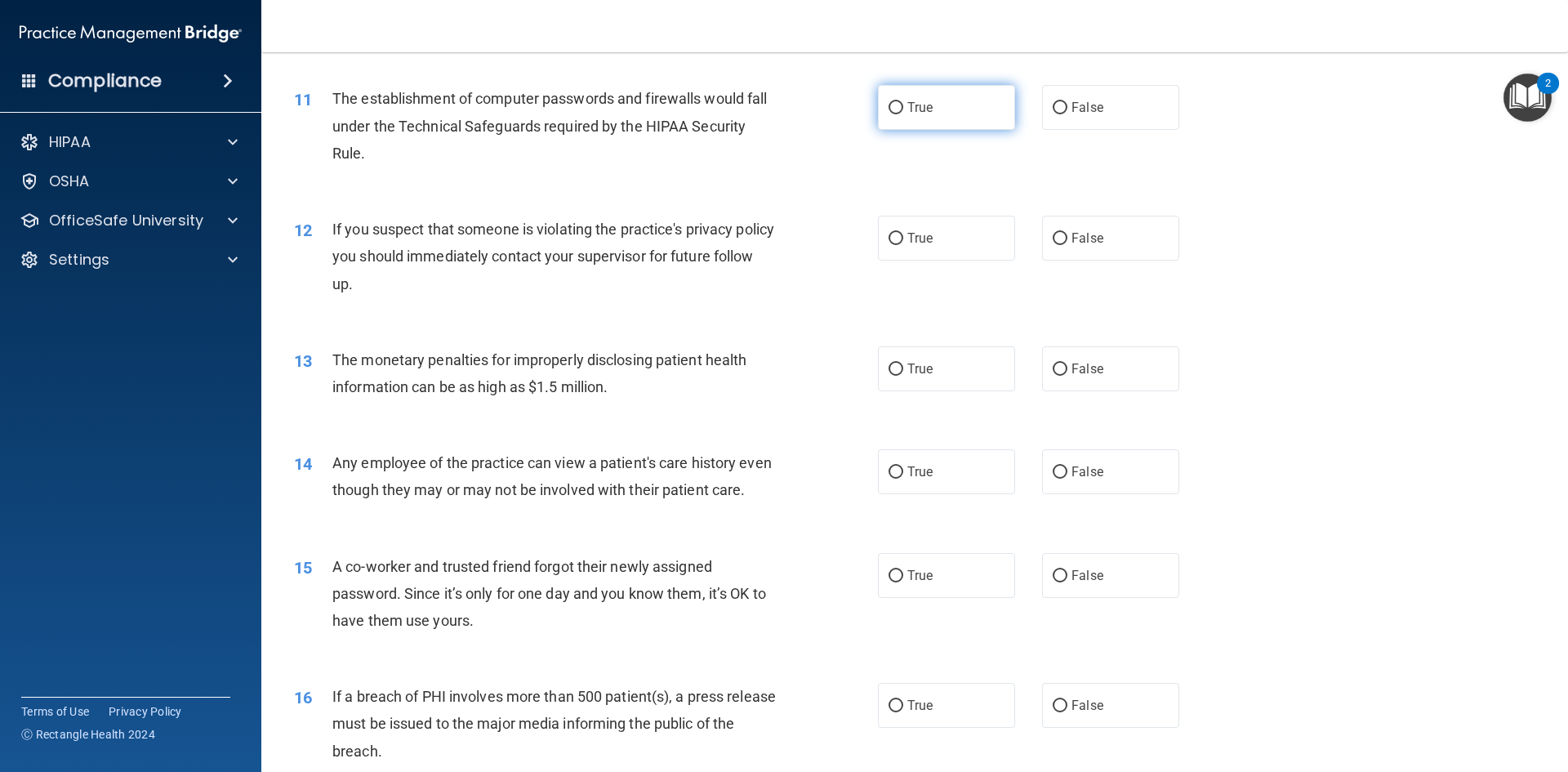
click at [987, 126] on label "True" at bounding box center [946, 107] width 137 height 45
click at [903, 114] on input "True" at bounding box center [896, 108] width 15 height 12
radio input "true"
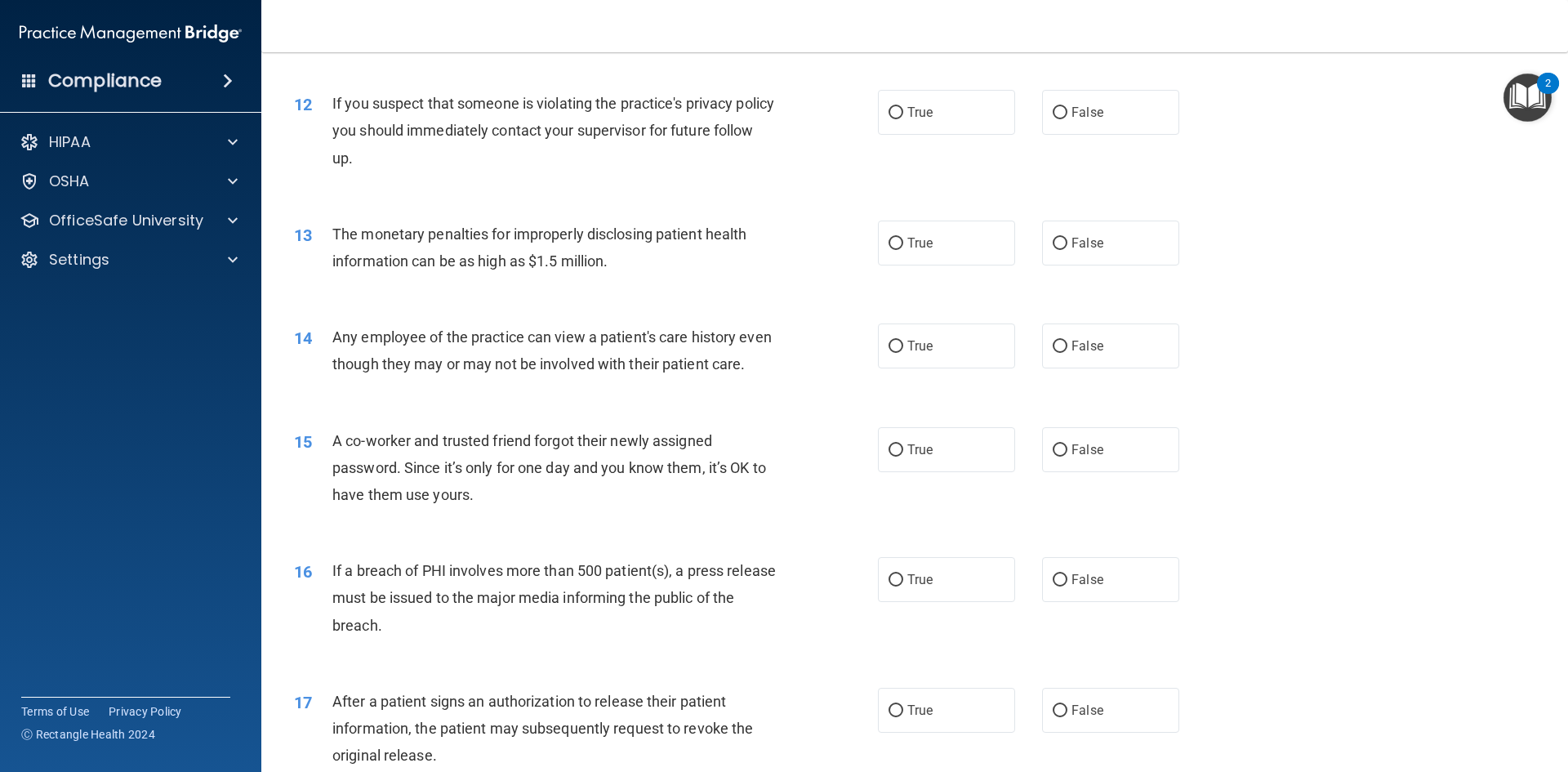
scroll to position [1318, 0]
click at [933, 125] on label "True" at bounding box center [946, 115] width 137 height 45
click at [903, 121] on input "True" at bounding box center [896, 116] width 15 height 12
radio input "true"
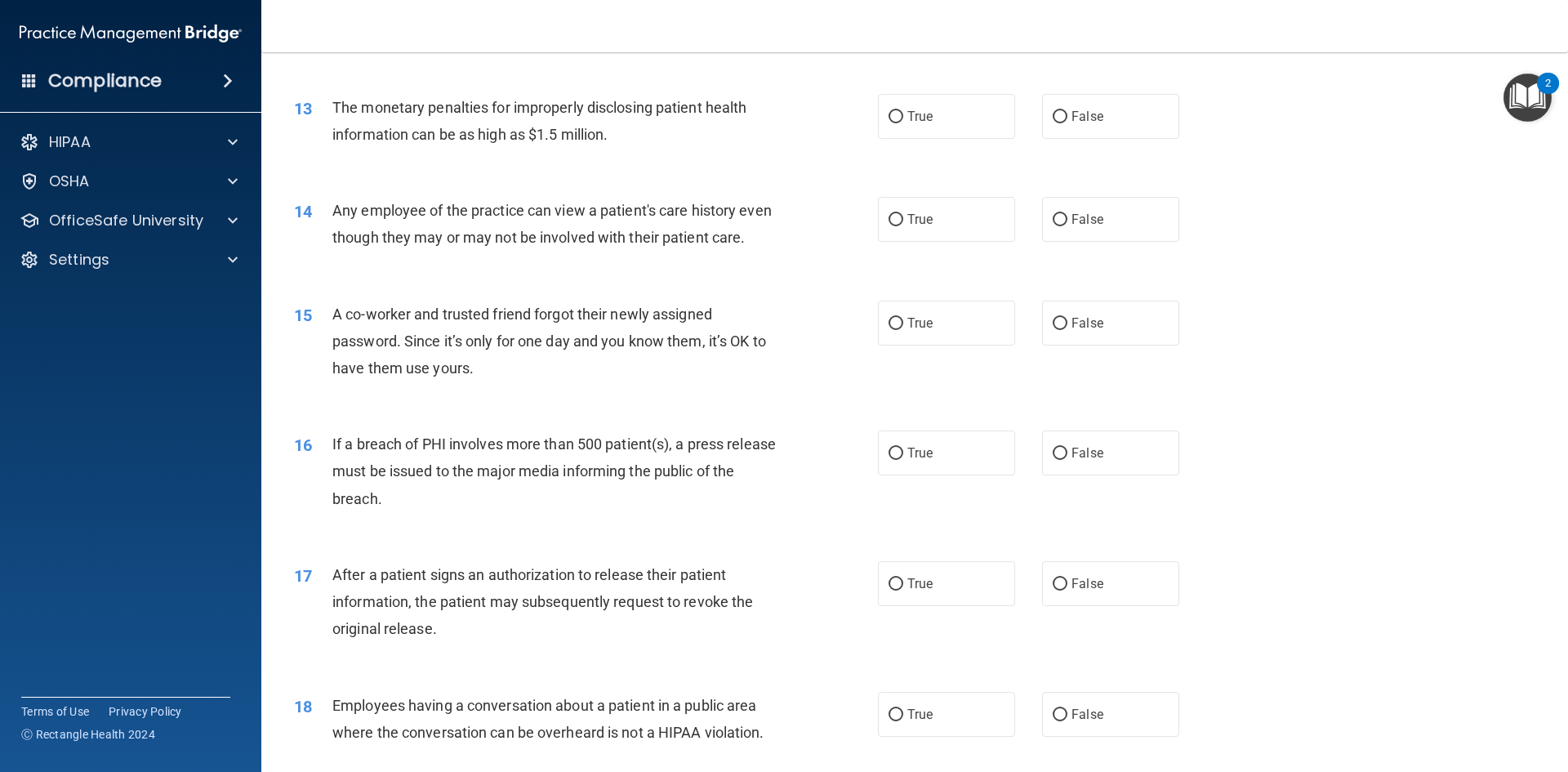
scroll to position [1432, 0]
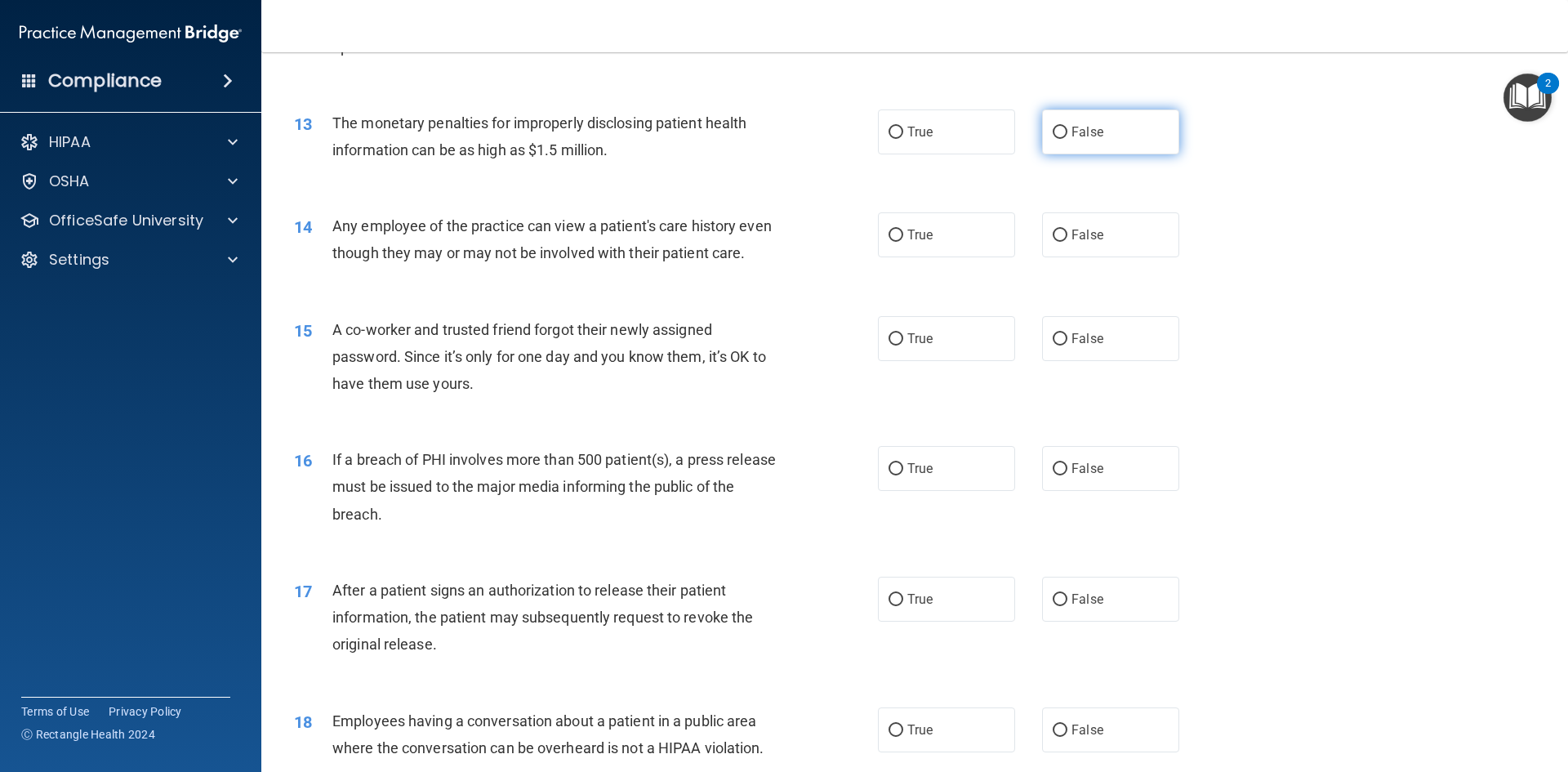
click at [1059, 135] on input "False" at bounding box center [1060, 132] width 15 height 12
radio input "true"
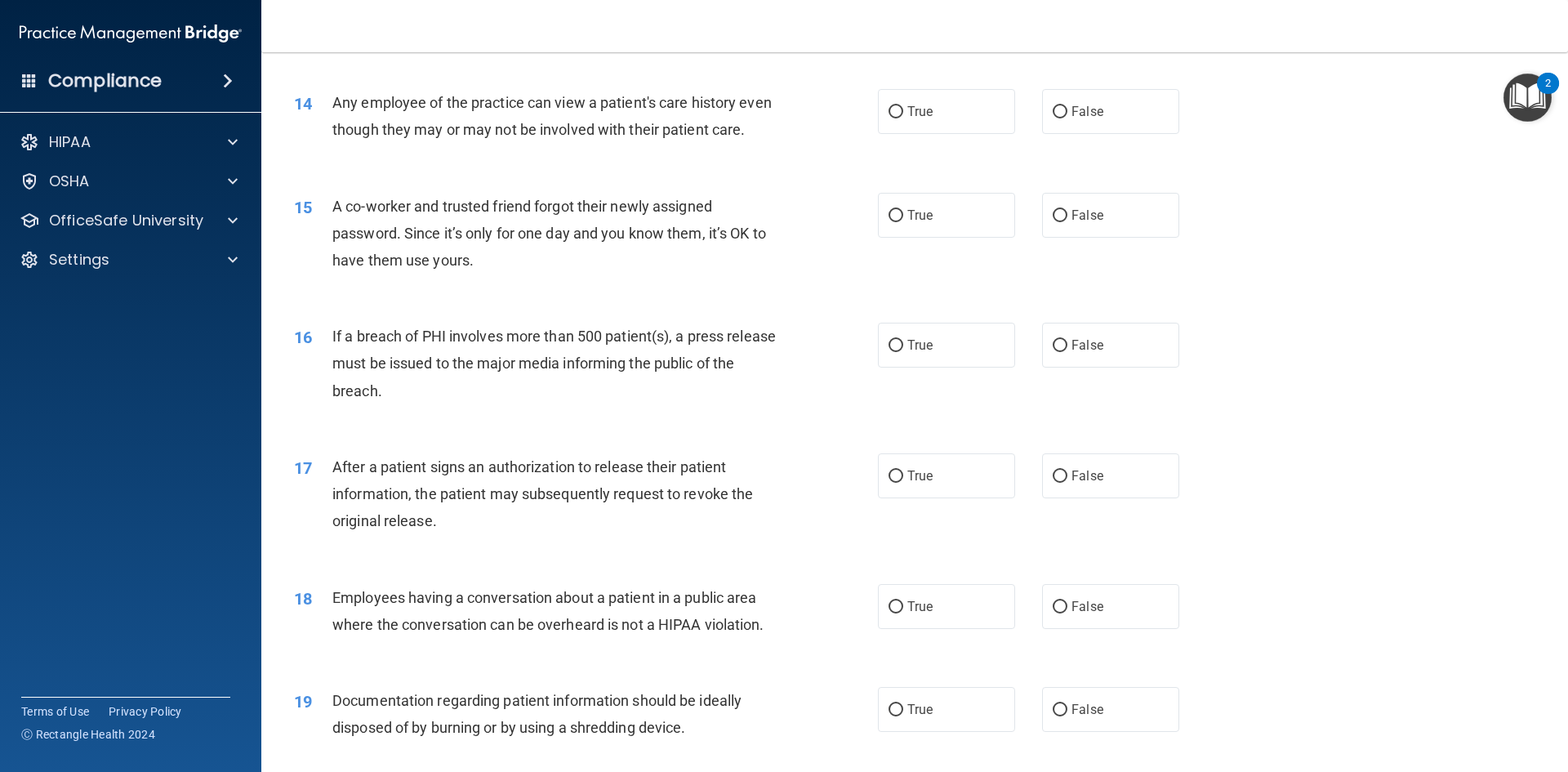
scroll to position [1543, 0]
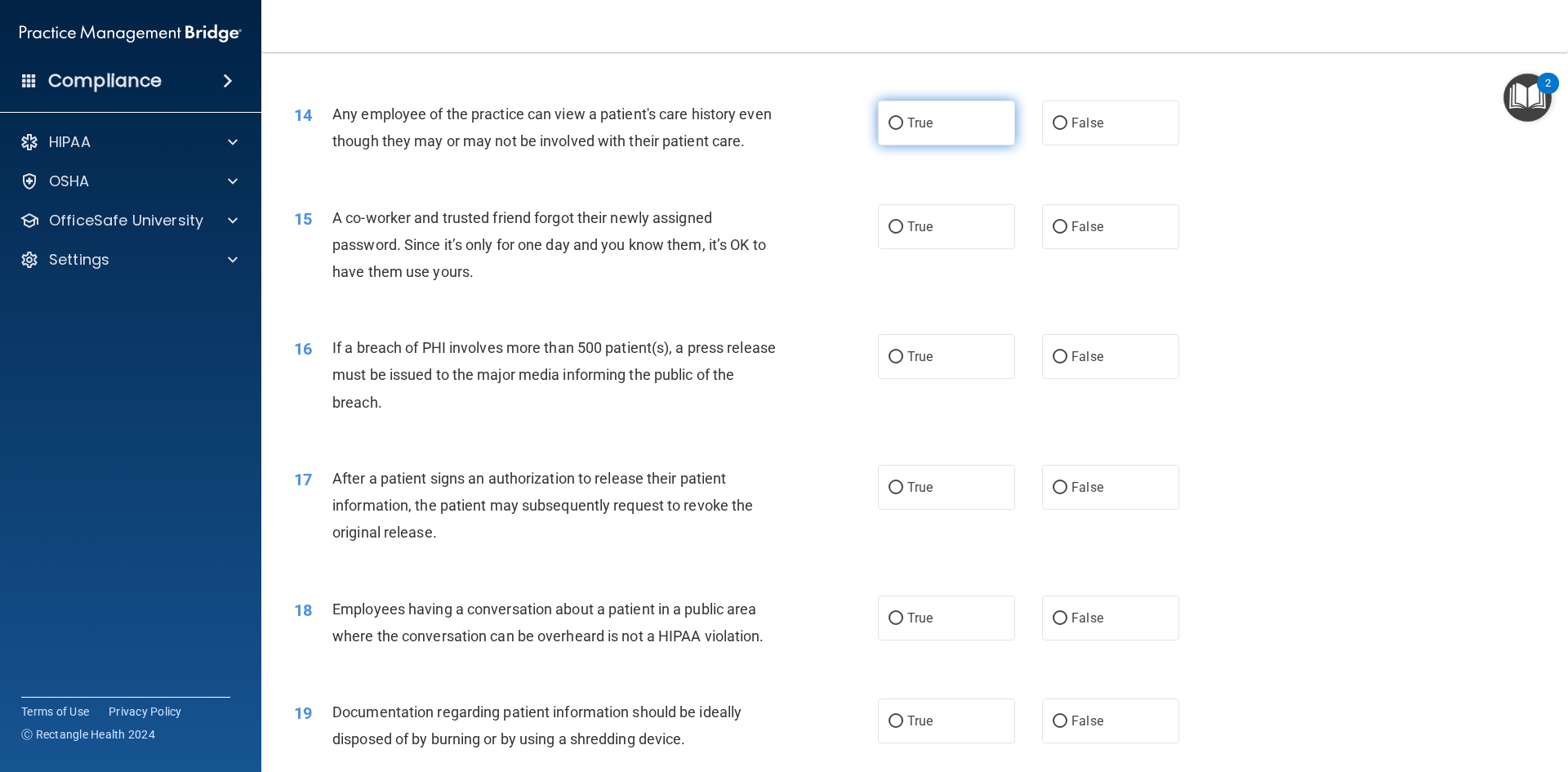
click at [925, 137] on label "True" at bounding box center [946, 123] width 137 height 45
click at [903, 129] on input "True" at bounding box center [896, 123] width 15 height 12
radio input "true"
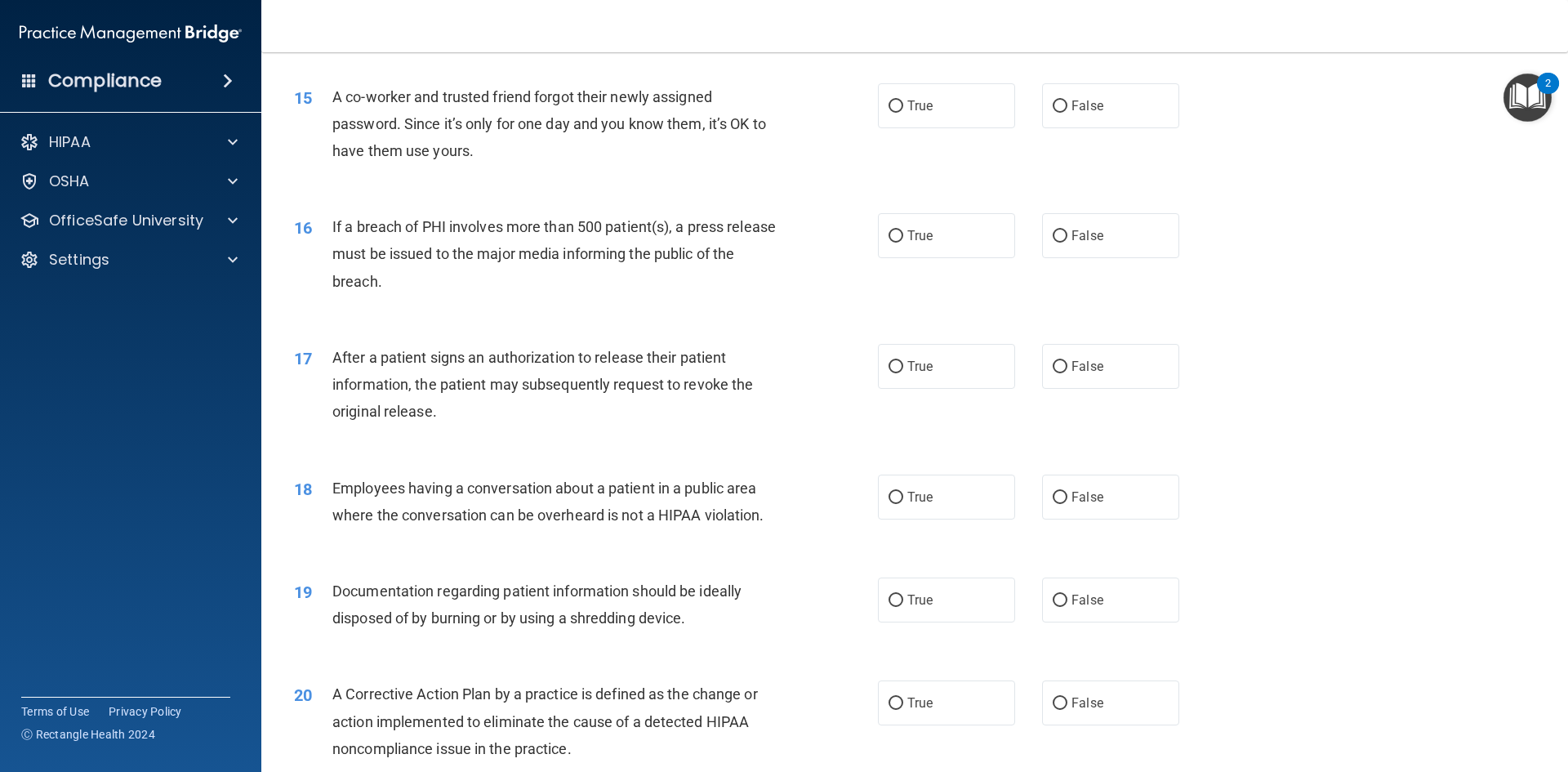
scroll to position [1665, 0]
click at [1116, 100] on label "False" at bounding box center [1110, 105] width 137 height 45
click at [1067, 100] on input "False" at bounding box center [1060, 106] width 15 height 12
radio input "true"
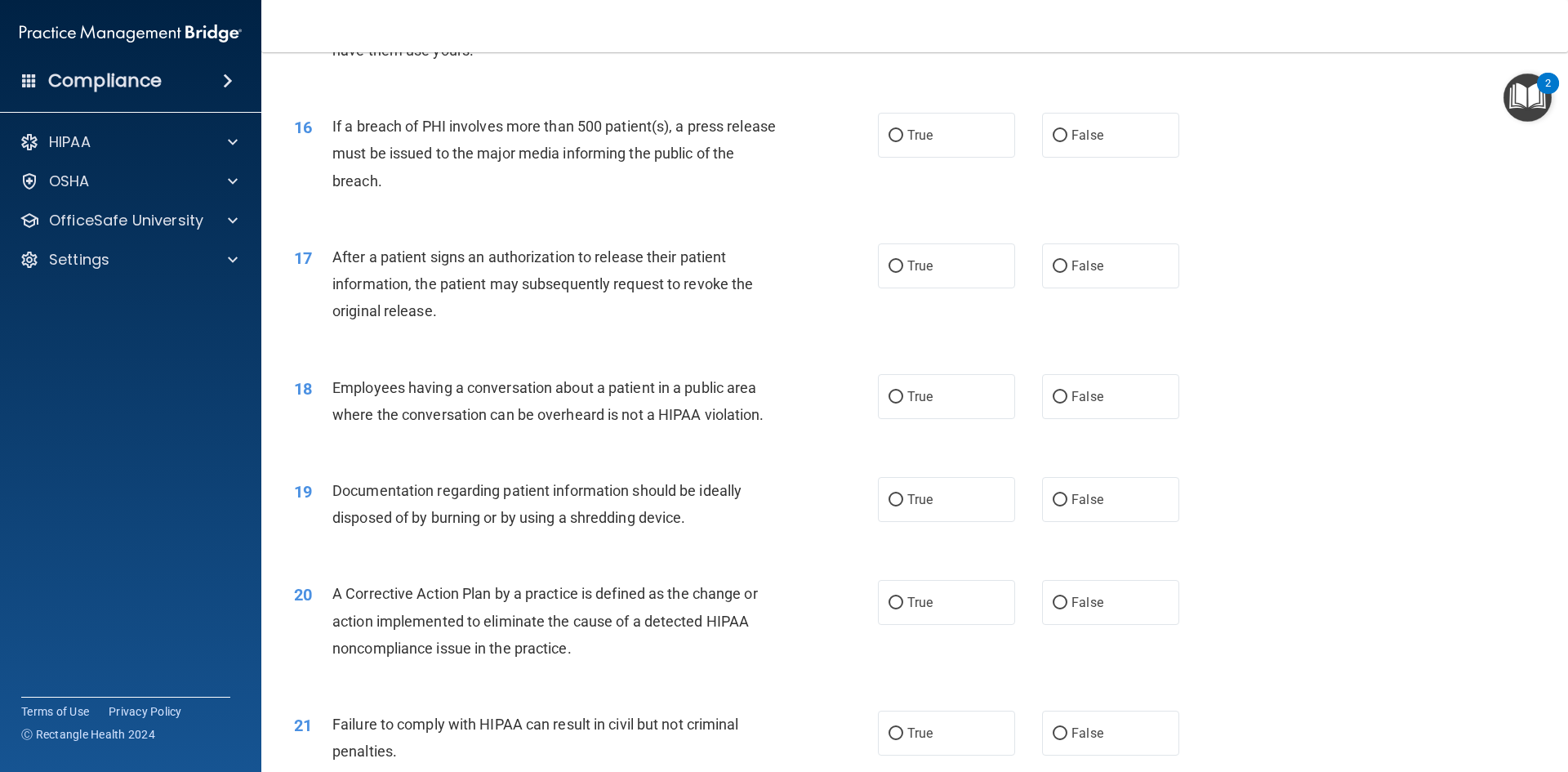
scroll to position [1791, 0]
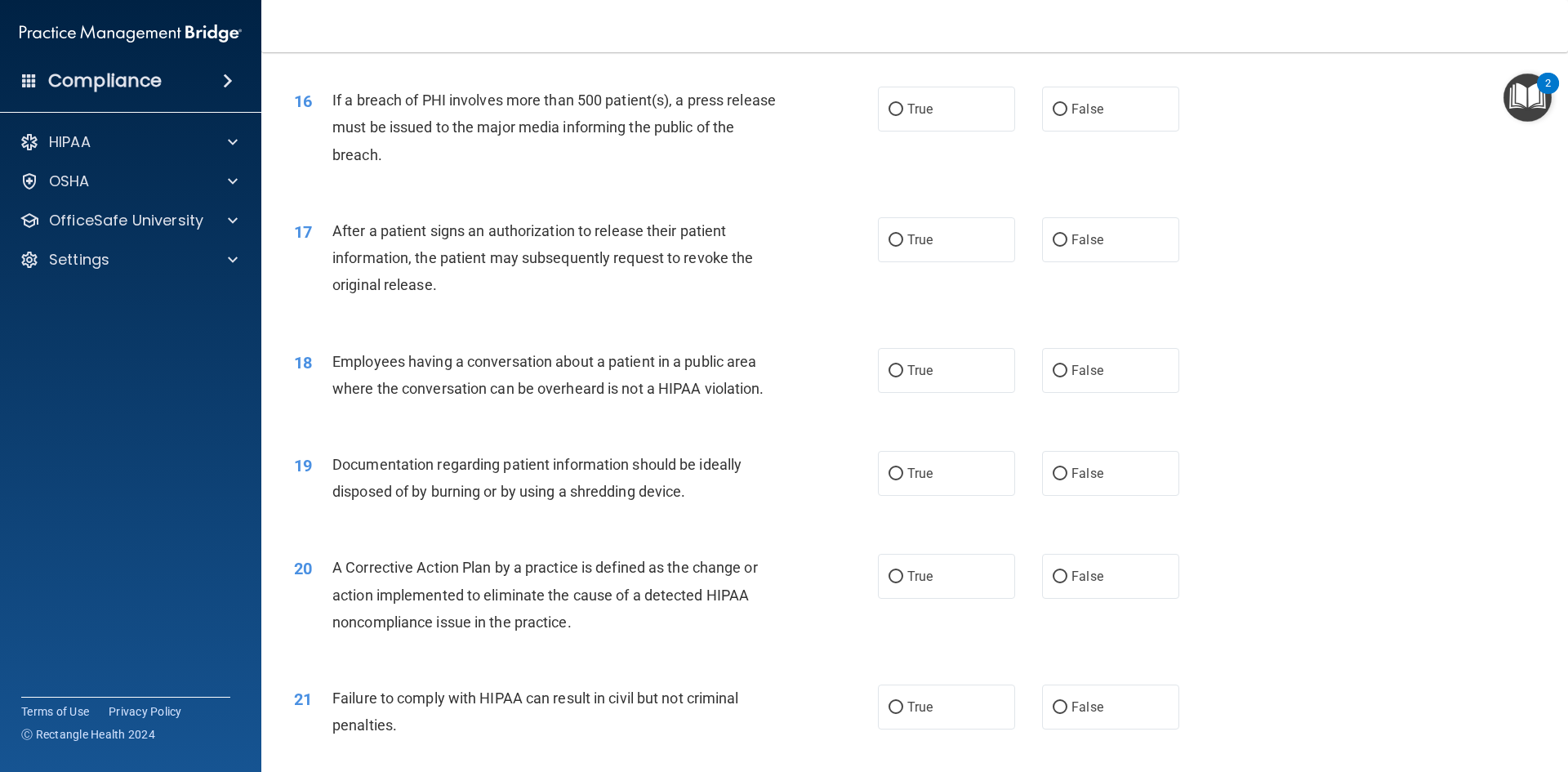
click at [939, 132] on div "16 If a breach of PHI involves more than 500 patient(s), a press release must b…" at bounding box center [915, 131] width 1266 height 130
click at [933, 109] on span "True" at bounding box center [920, 109] width 25 height 16
click at [903, 109] on input "True" at bounding box center [896, 110] width 15 height 12
radio input "true"
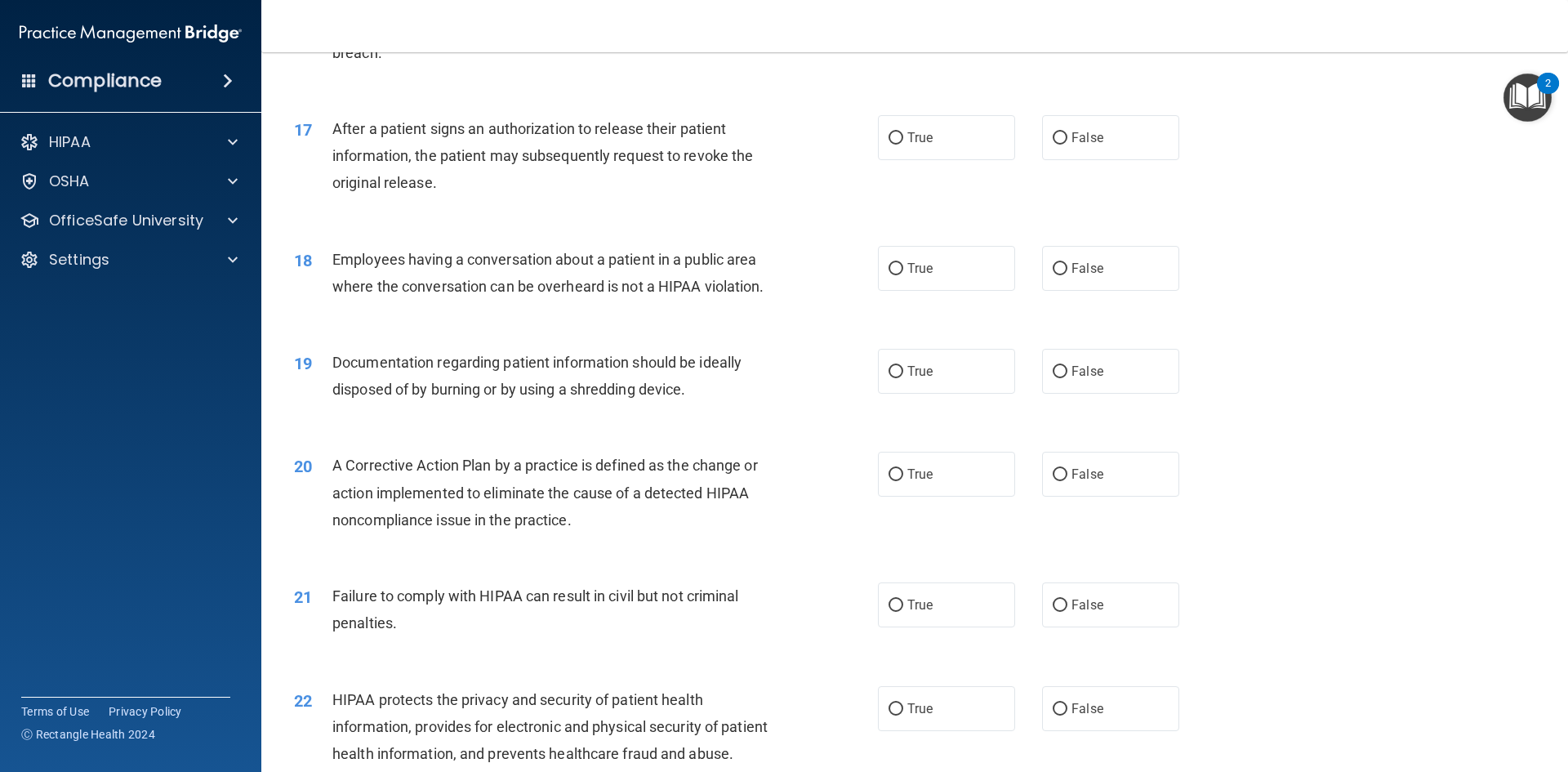
scroll to position [1896, 0]
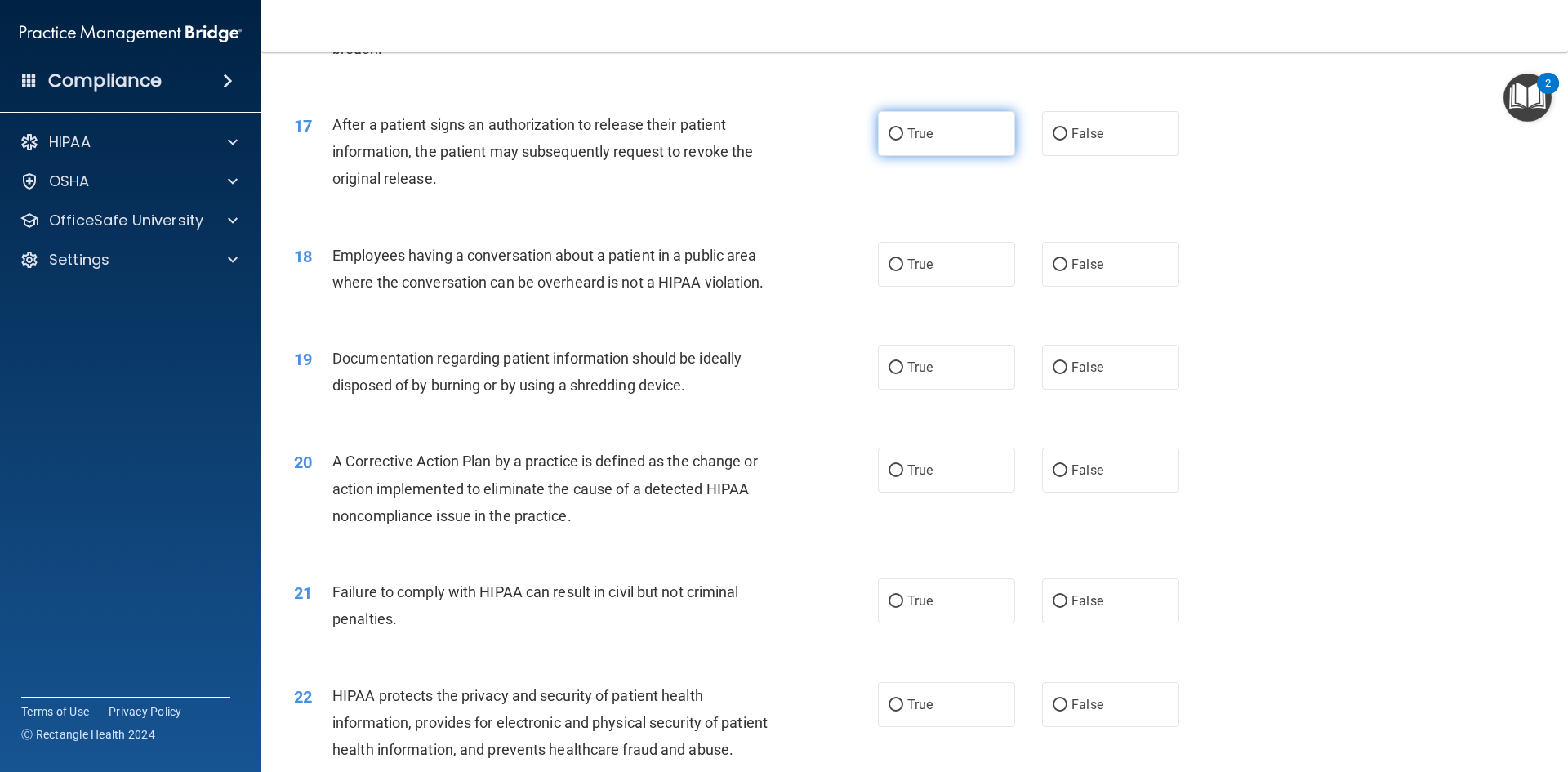
click at [883, 143] on label "True" at bounding box center [946, 134] width 137 height 45
click at [889, 140] on input "True" at bounding box center [896, 134] width 15 height 12
radio input "true"
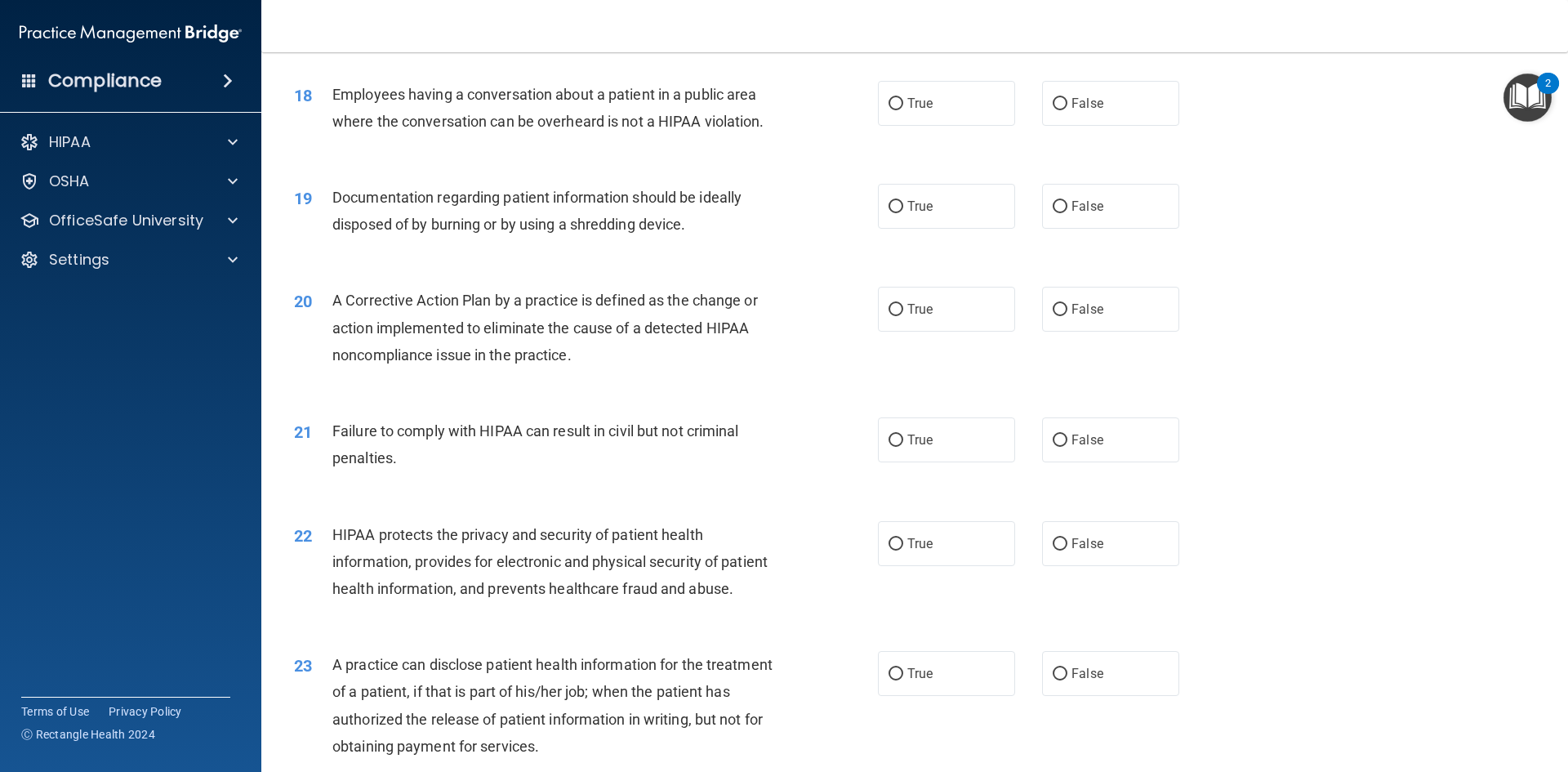
scroll to position [2061, 0]
click at [963, 106] on label "True" at bounding box center [946, 100] width 137 height 45
click at [903, 106] on input "True" at bounding box center [896, 101] width 15 height 12
radio input "true"
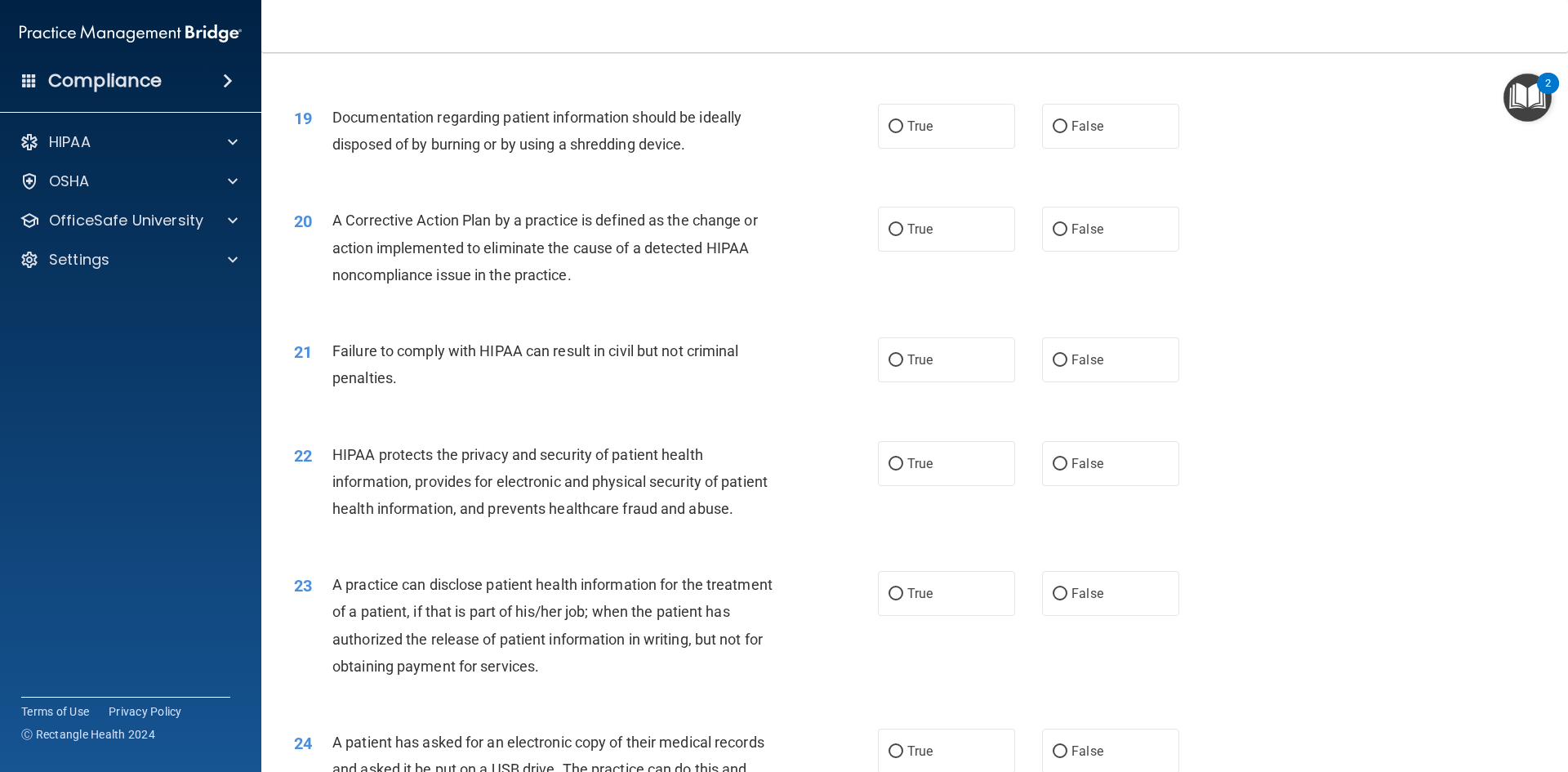
scroll to position [2137, 0]
click at [888, 116] on label "True" at bounding box center [946, 127] width 137 height 45
click at [889, 121] on input "True" at bounding box center [896, 127] width 15 height 12
radio input "true"
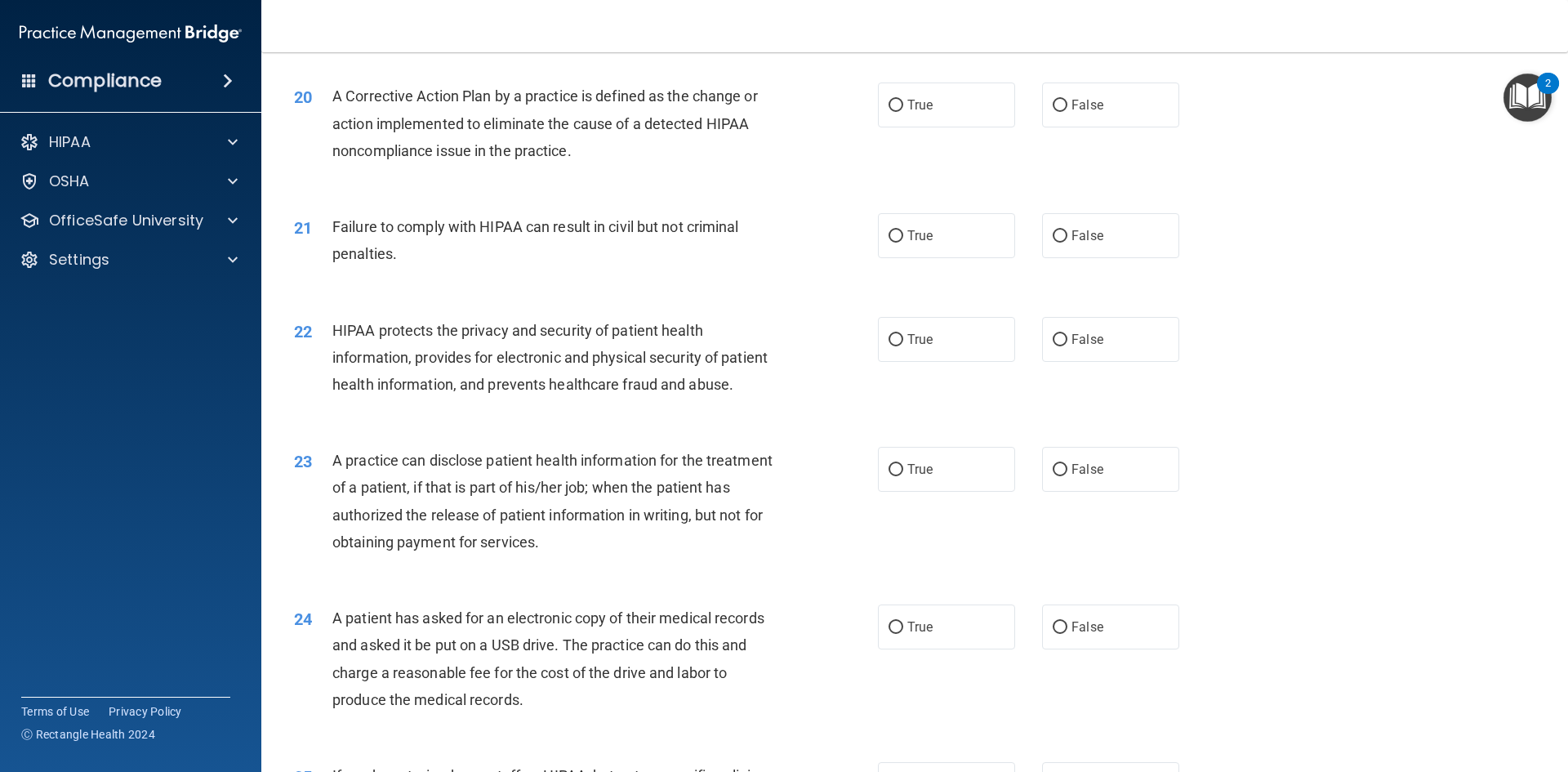
scroll to position [2265, 0]
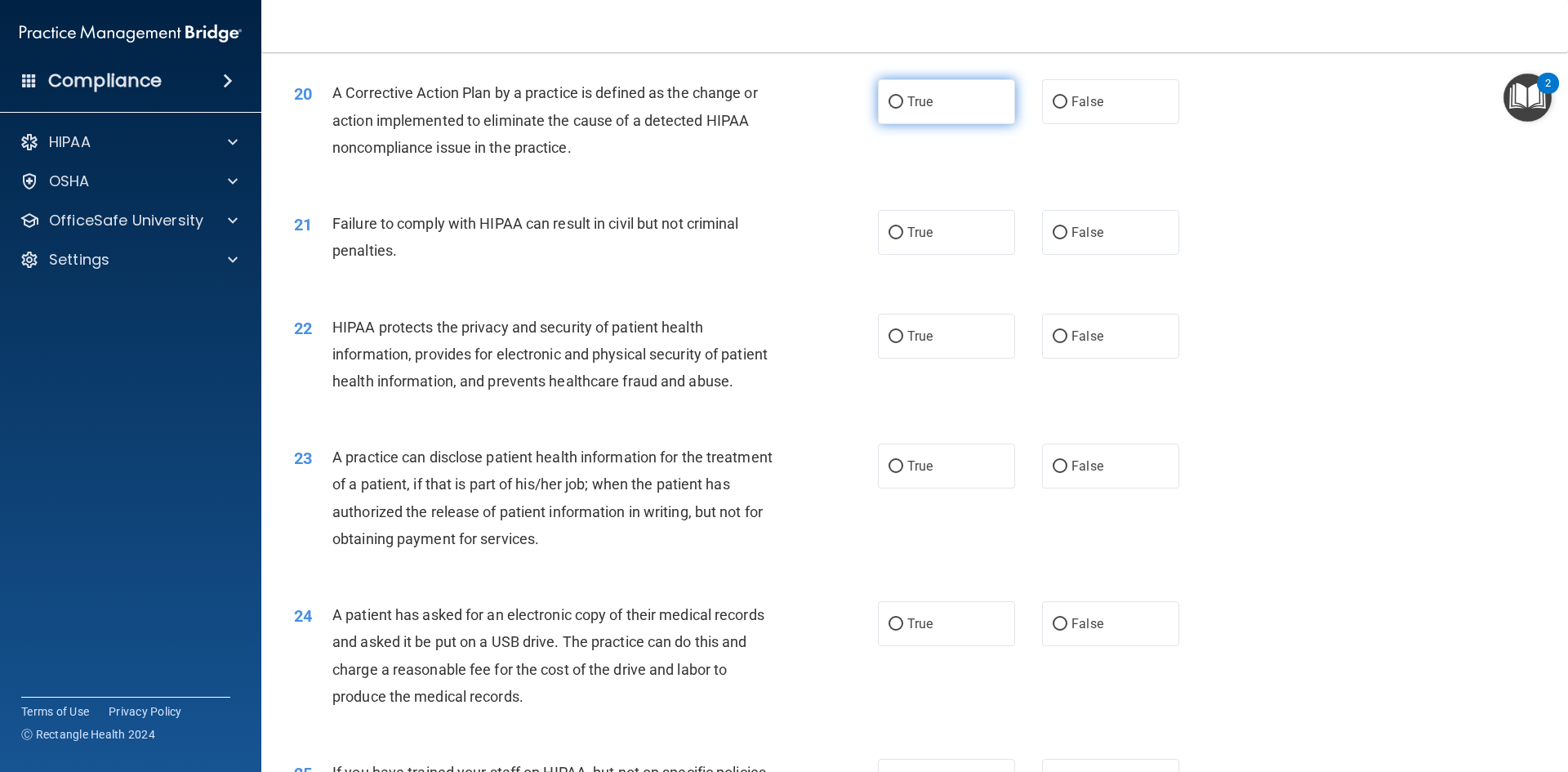
click at [893, 98] on input "True" at bounding box center [896, 102] width 15 height 12
radio input "true"
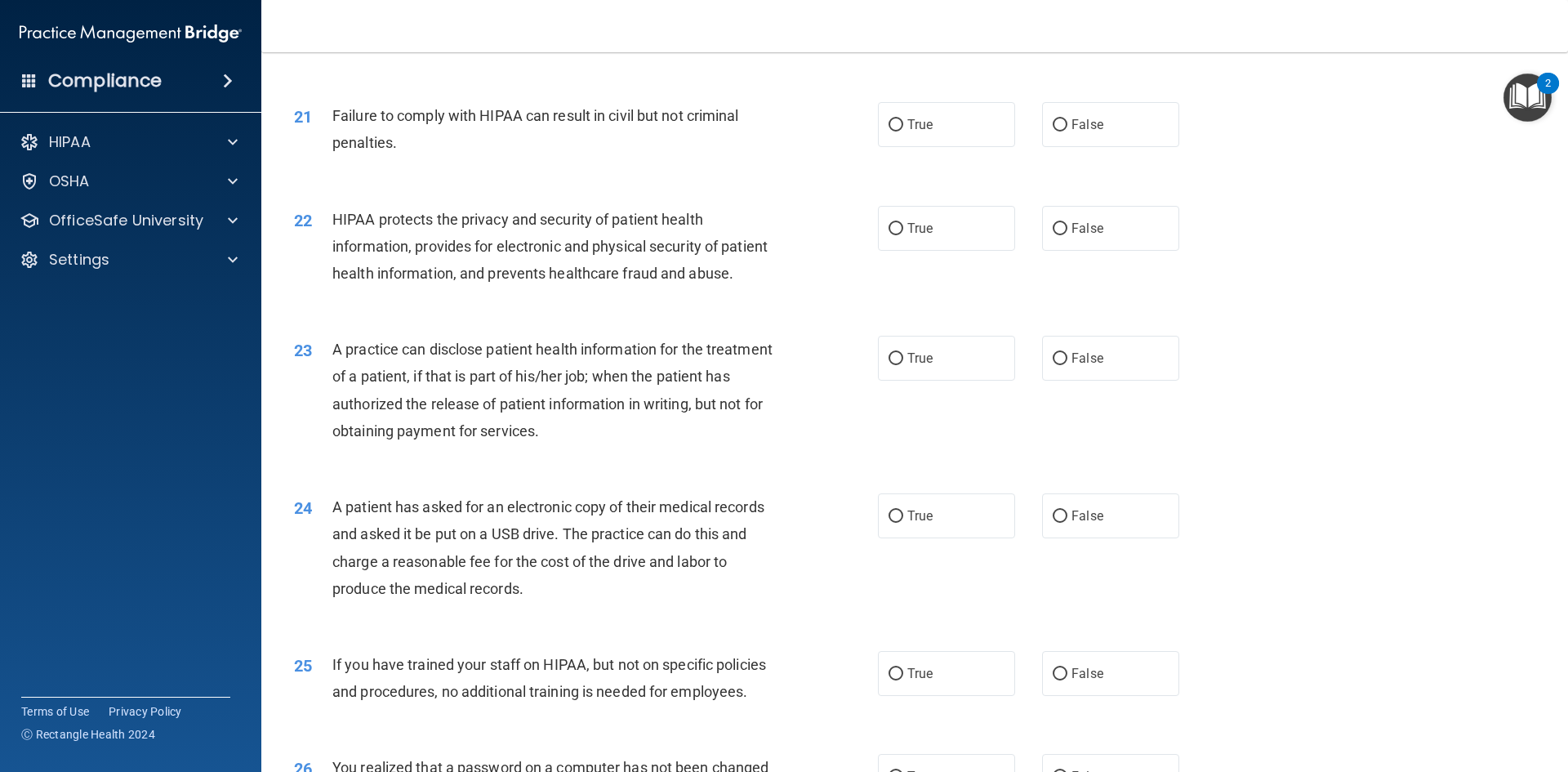
scroll to position [2377, 0]
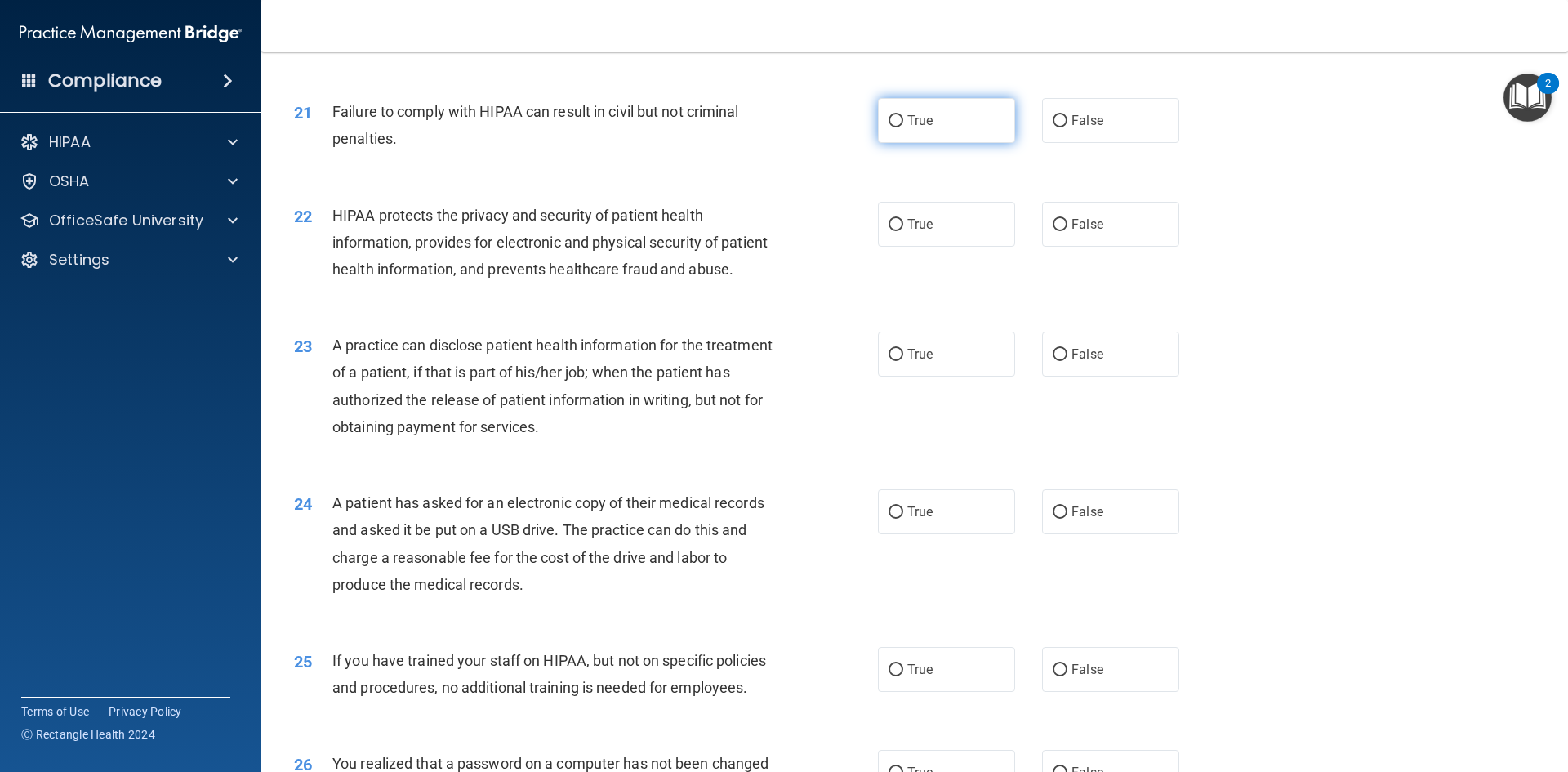
click at [917, 129] on label "True" at bounding box center [946, 120] width 137 height 45
click at [903, 127] on input "True" at bounding box center [896, 120] width 15 height 12
radio input "true"
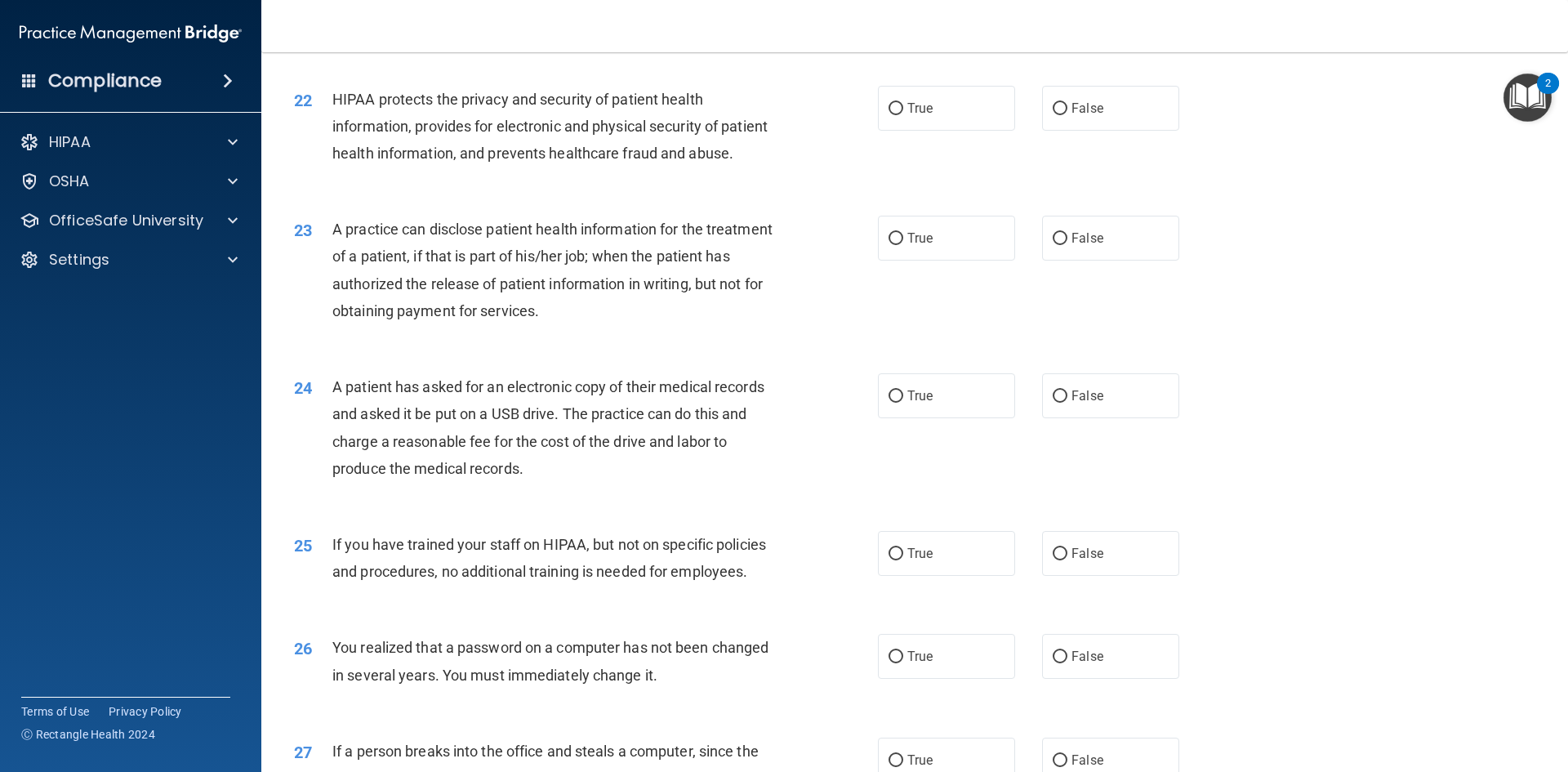
scroll to position [2490, 0]
click at [918, 123] on label "True" at bounding box center [946, 111] width 137 height 45
click at [903, 118] on input "True" at bounding box center [896, 112] width 15 height 12
radio input "true"
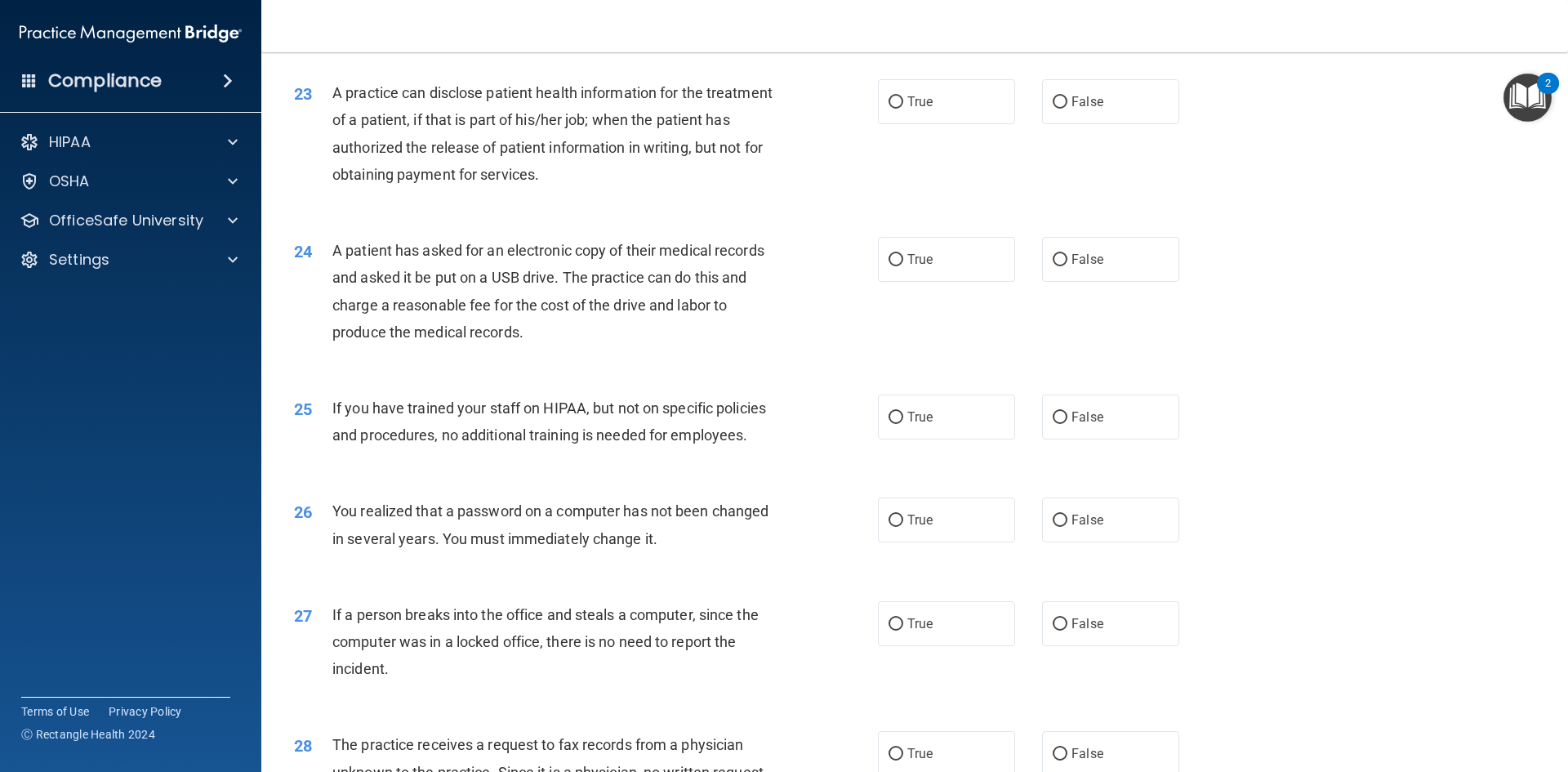
scroll to position [2626, 0]
click at [878, 111] on label "True" at bounding box center [946, 105] width 137 height 45
click at [889, 111] on input "True" at bounding box center [896, 106] width 15 height 12
radio input "true"
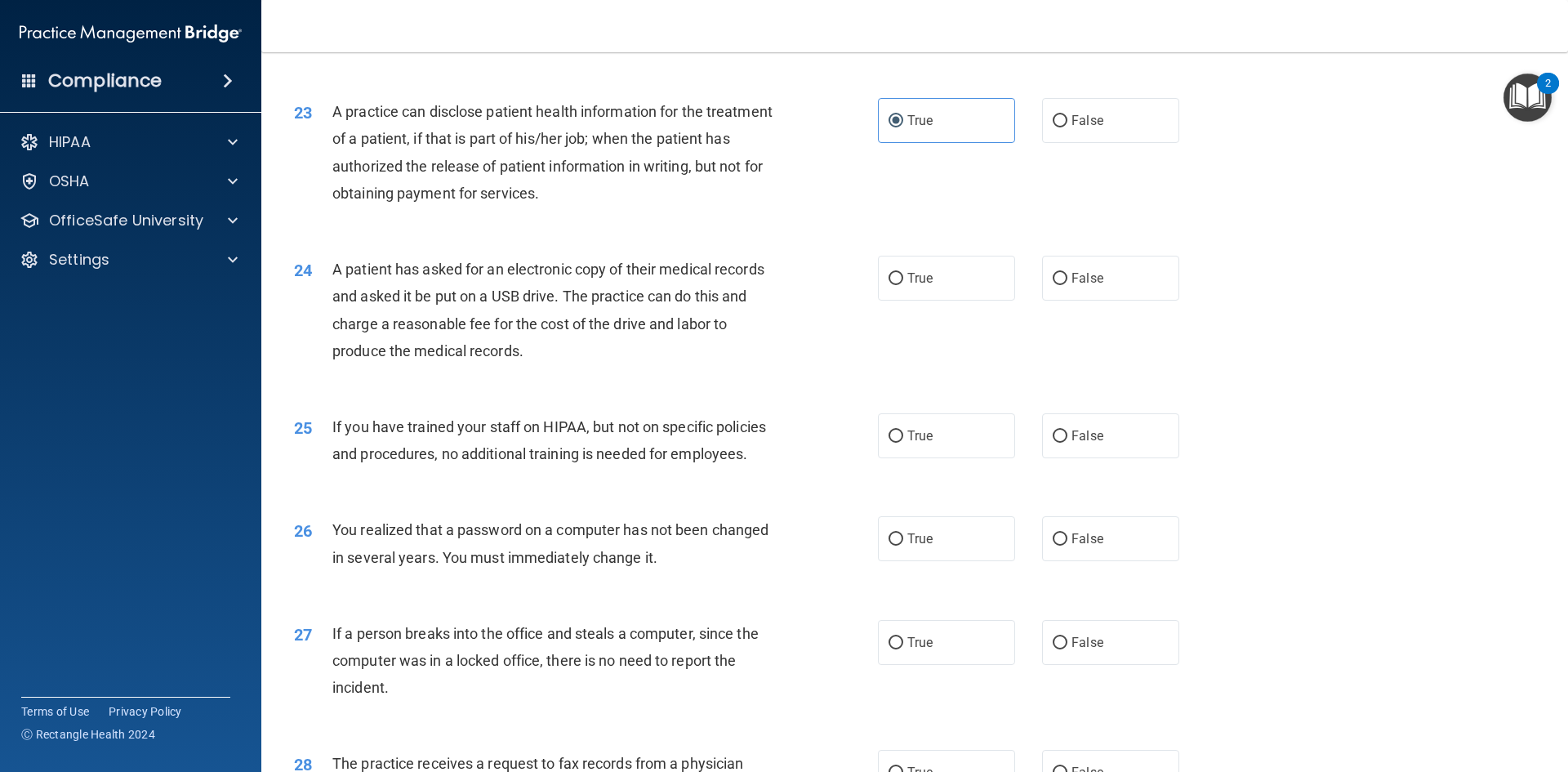
scroll to position [2606, 0]
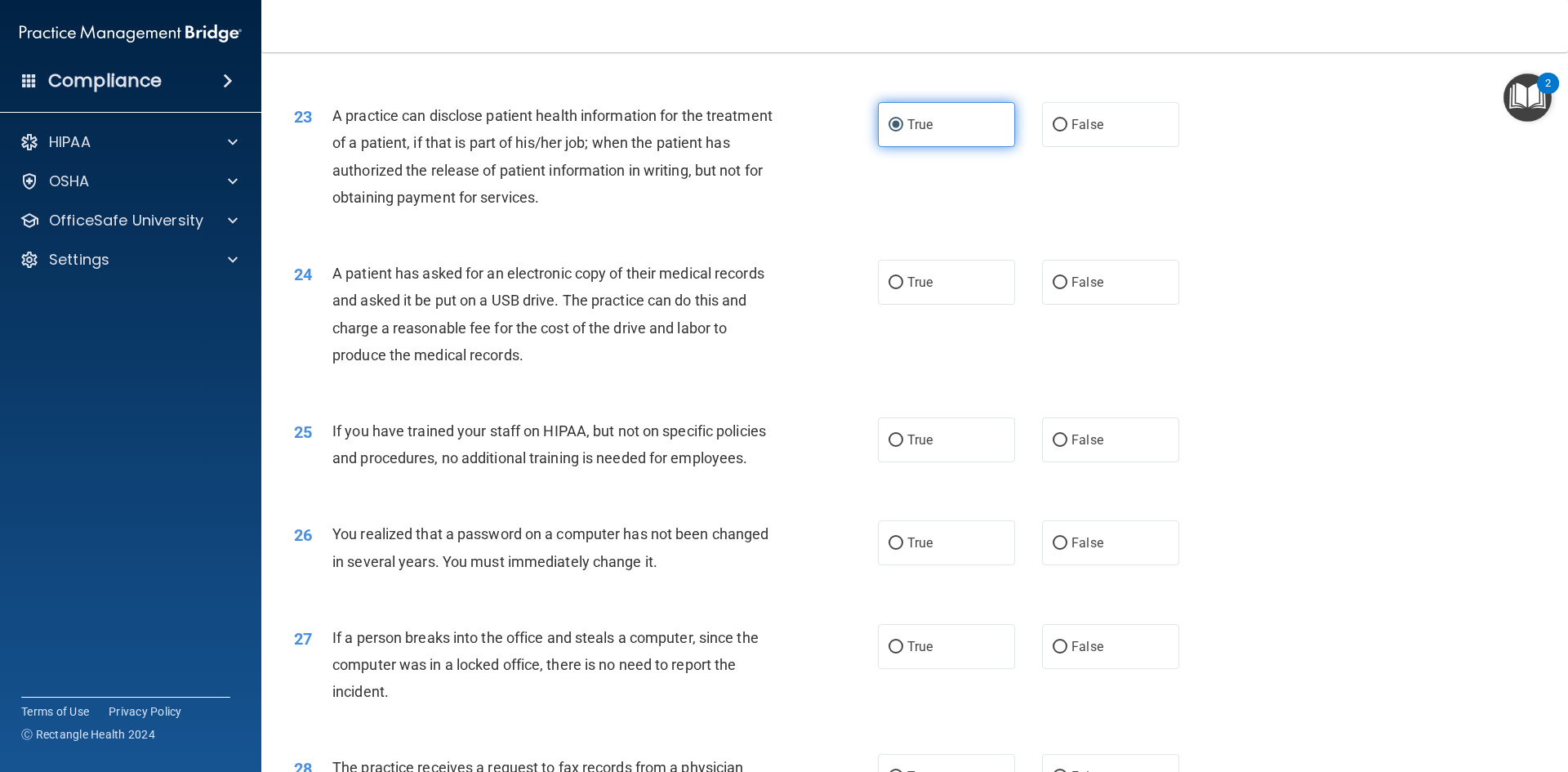
click at [920, 108] on label "True" at bounding box center [946, 125] width 137 height 45
click at [903, 119] on input "True" at bounding box center [896, 125] width 15 height 12
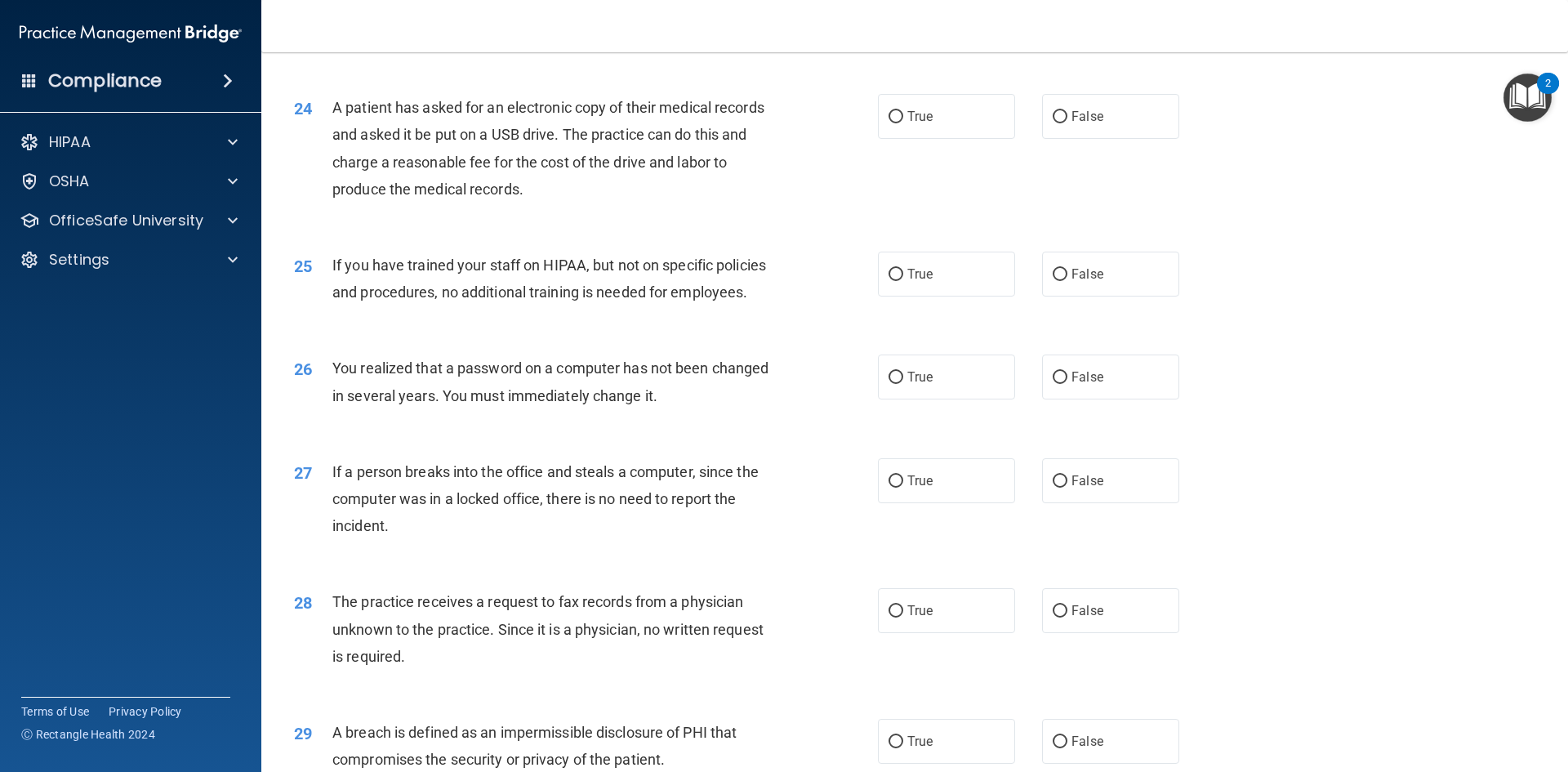
scroll to position [2770, 0]
click at [884, 124] on label "True" at bounding box center [946, 119] width 137 height 45
click at [889, 124] on input "True" at bounding box center [896, 119] width 15 height 12
radio input "true"
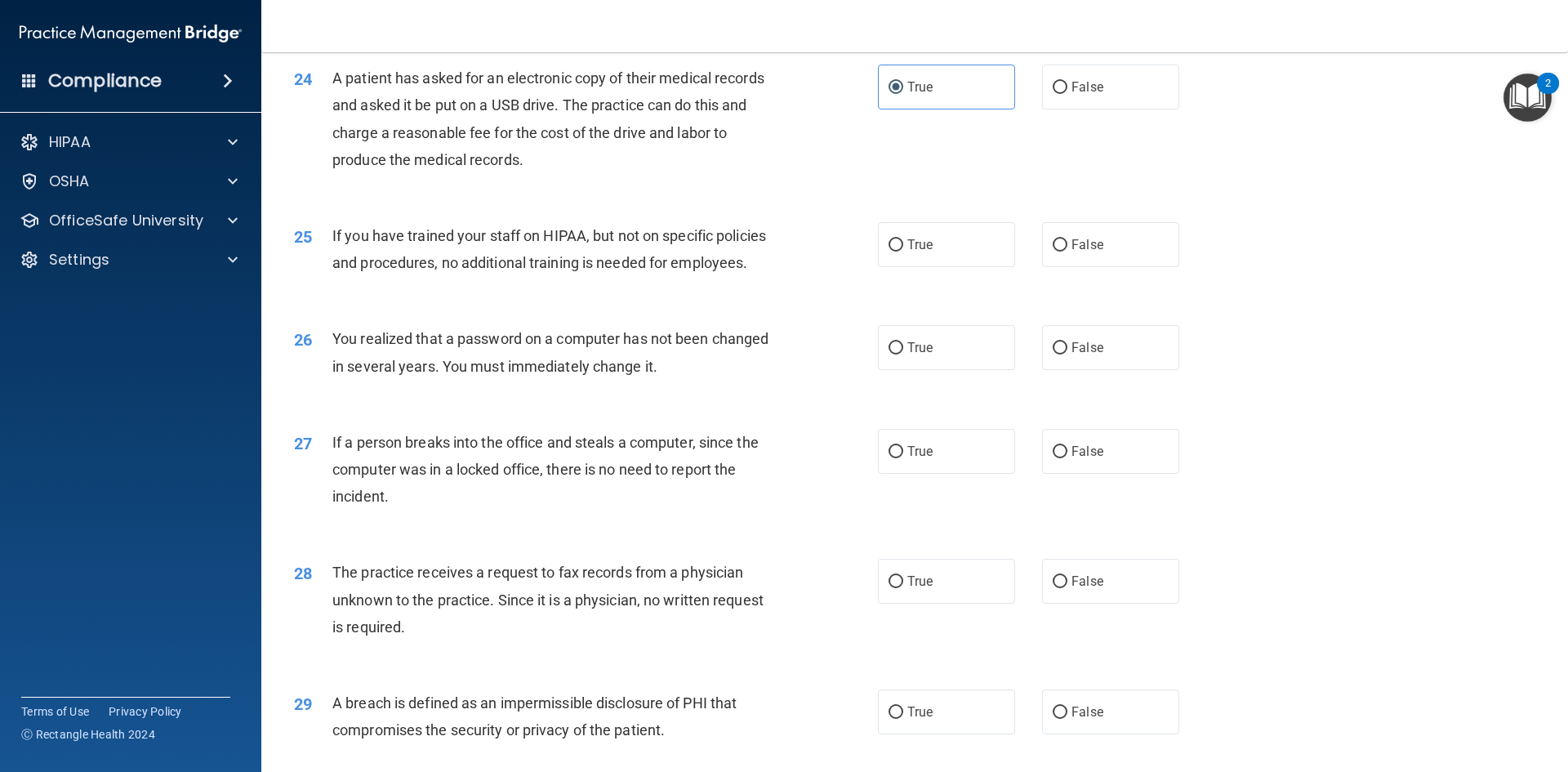
scroll to position [2782, 0]
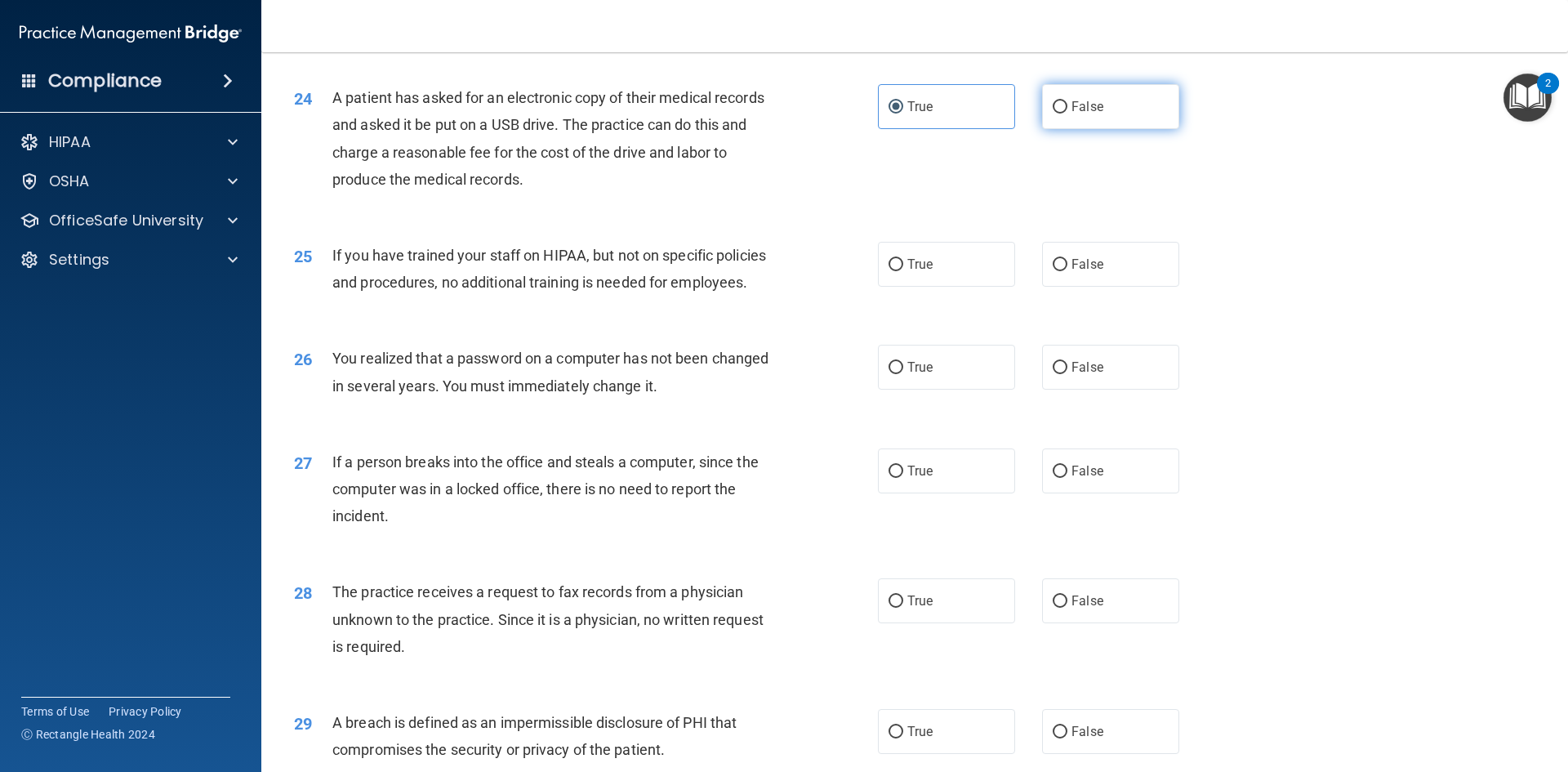
click at [1070, 97] on label "False" at bounding box center [1110, 107] width 137 height 45
click at [1067, 102] on input "False" at bounding box center [1060, 107] width 15 height 12
radio input "true"
radio input "false"
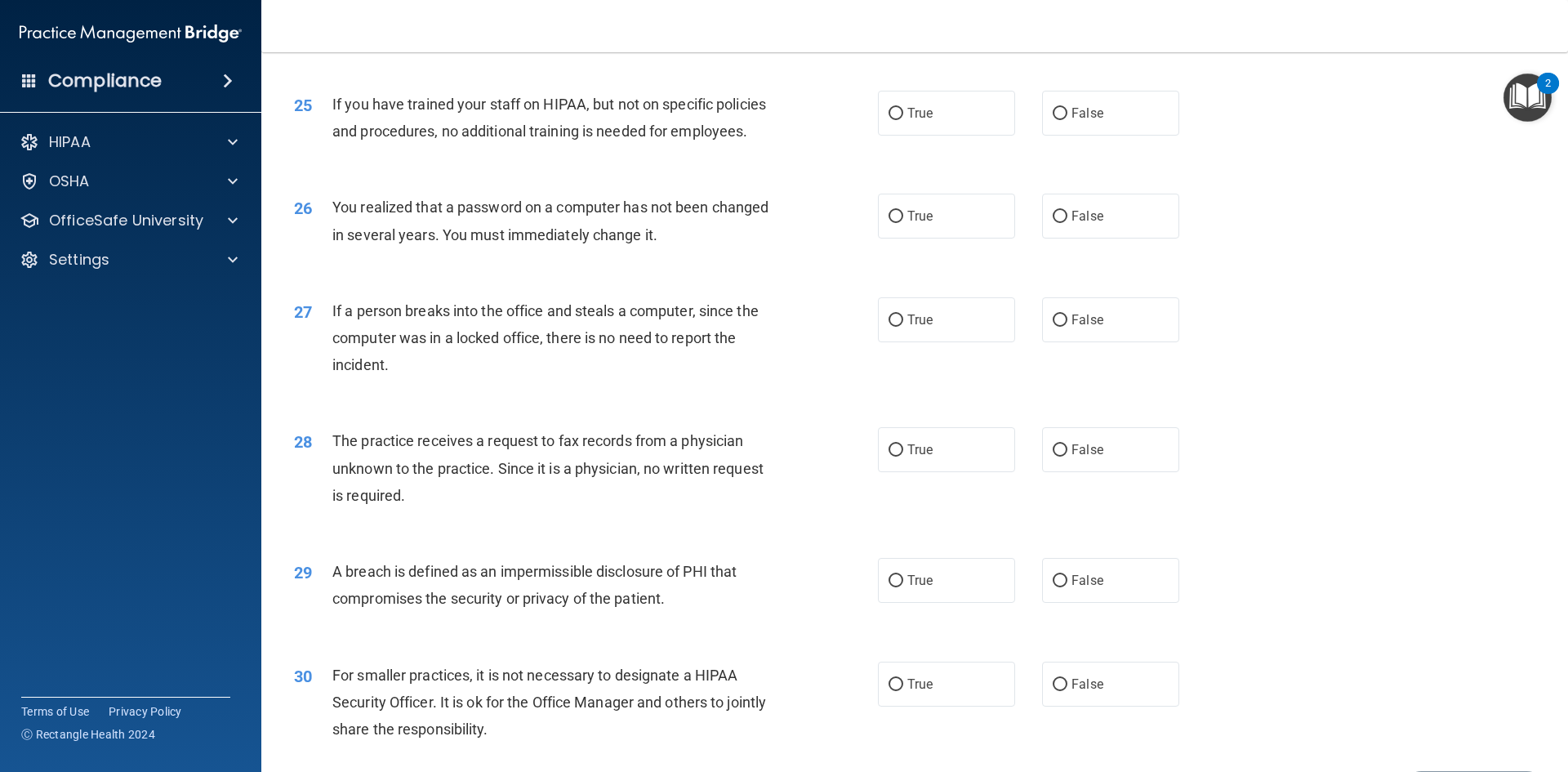
scroll to position [2933, 0]
click at [1098, 104] on label "False" at bounding box center [1110, 113] width 137 height 45
click at [1067, 108] on input "False" at bounding box center [1060, 114] width 15 height 12
radio input "true"
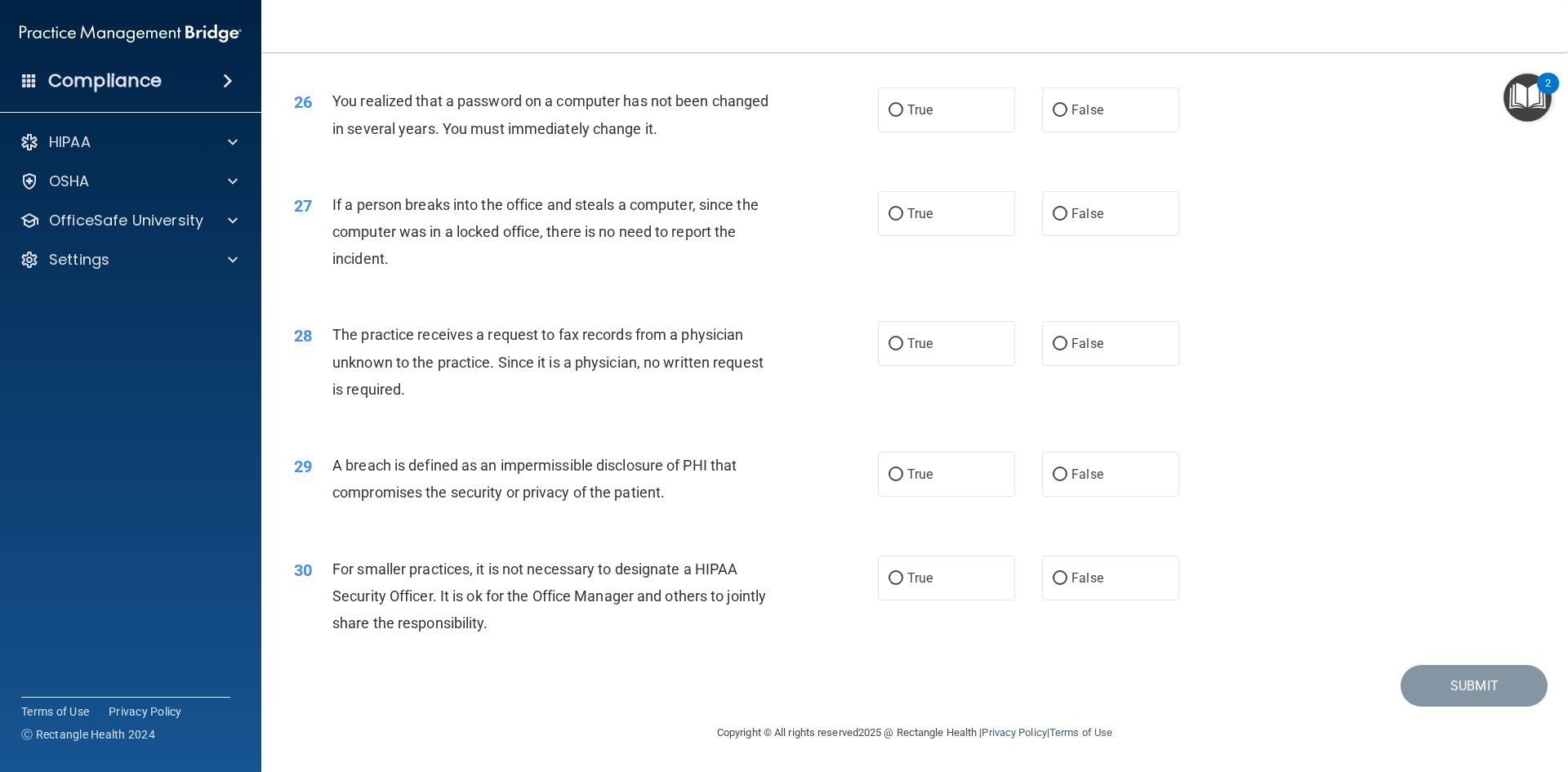
scroll to position [3038, 0]
click at [968, 108] on label "True" at bounding box center [946, 111] width 137 height 45
click at [903, 108] on input "True" at bounding box center [896, 111] width 15 height 12
radio input "true"
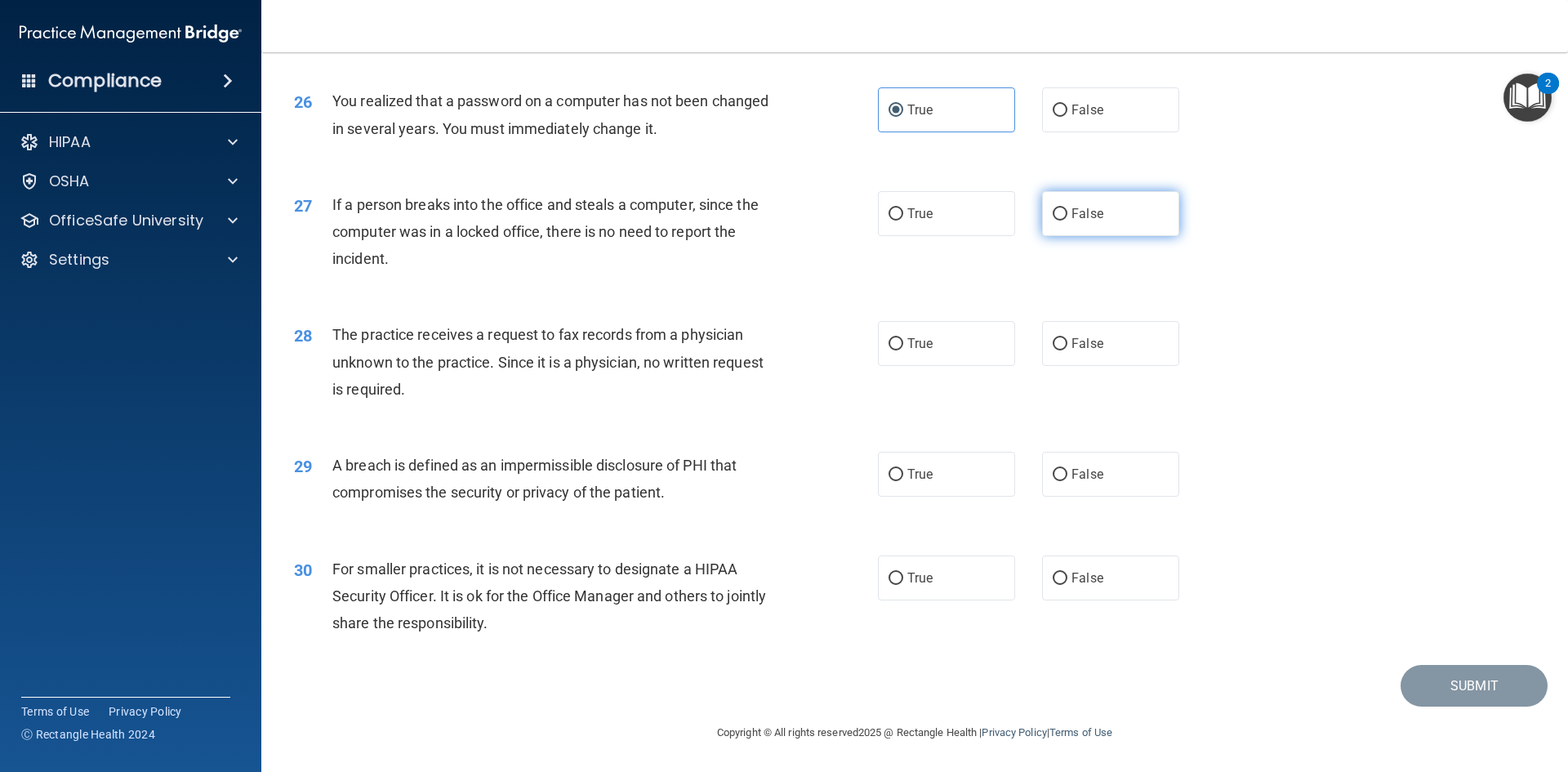
click at [1067, 222] on label "False" at bounding box center [1110, 213] width 137 height 45
click at [1067, 220] on input "False" at bounding box center [1060, 214] width 15 height 12
radio input "true"
click at [1061, 347] on input "False" at bounding box center [1060, 343] width 15 height 12
radio input "true"
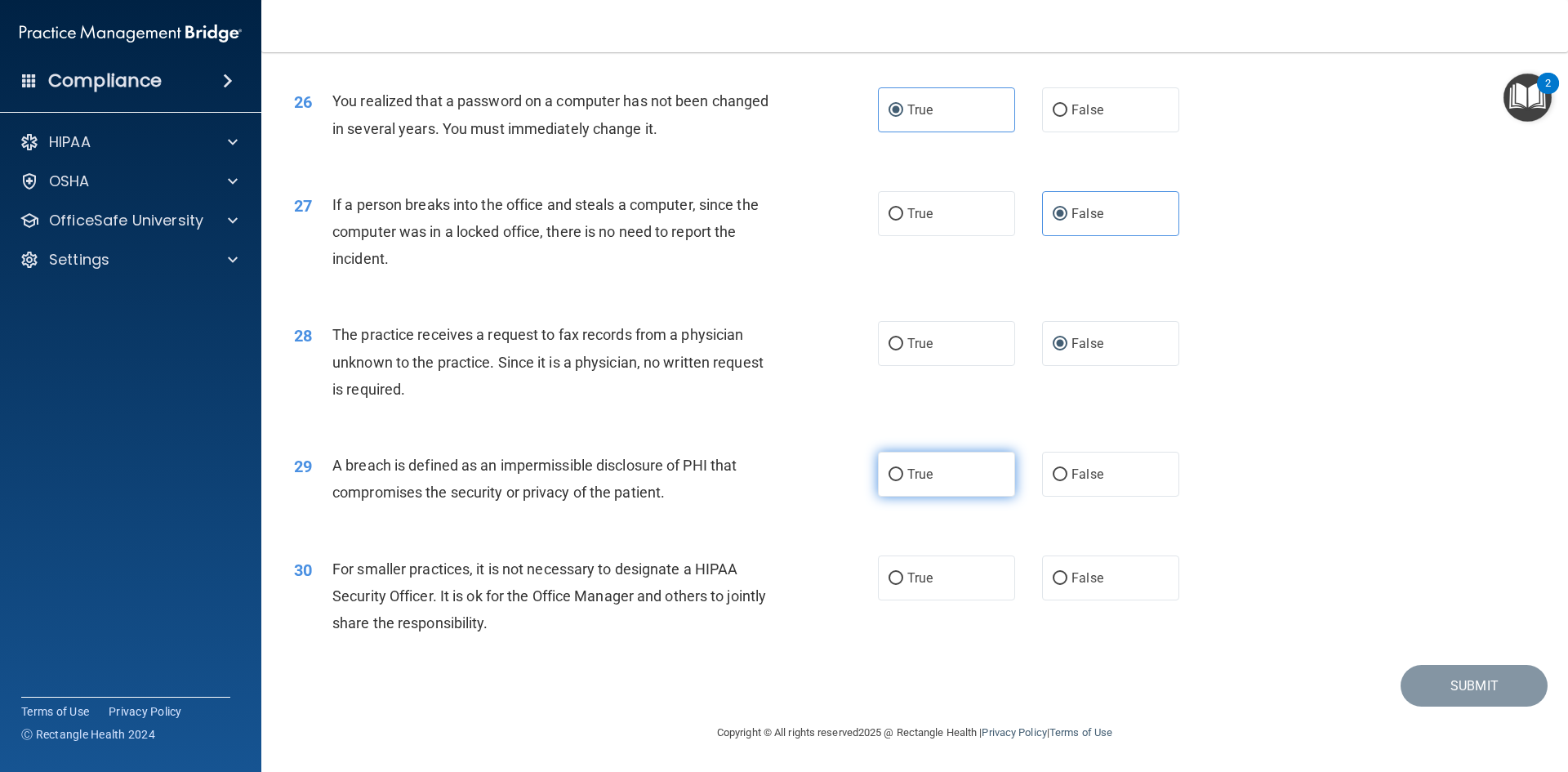
click at [975, 461] on label "True" at bounding box center [946, 474] width 137 height 45
click at [903, 469] on input "True" at bounding box center [896, 475] width 15 height 12
radio input "true"
click at [1064, 589] on label "False" at bounding box center [1110, 578] width 137 height 45
click at [1064, 584] on input "False" at bounding box center [1060, 578] width 15 height 12
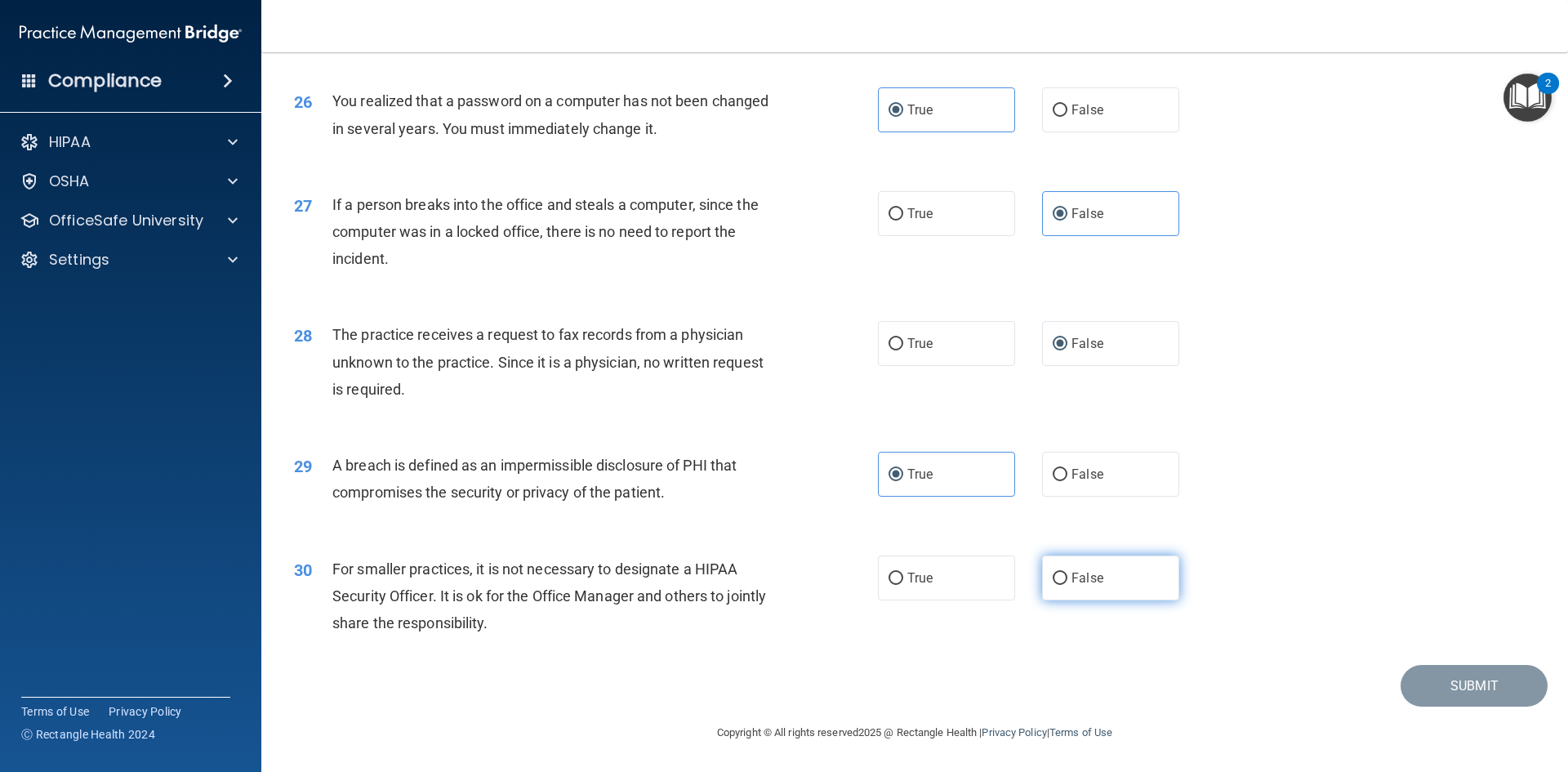
radio input "true"
click at [1459, 681] on button "Submit" at bounding box center [1474, 685] width 147 height 42
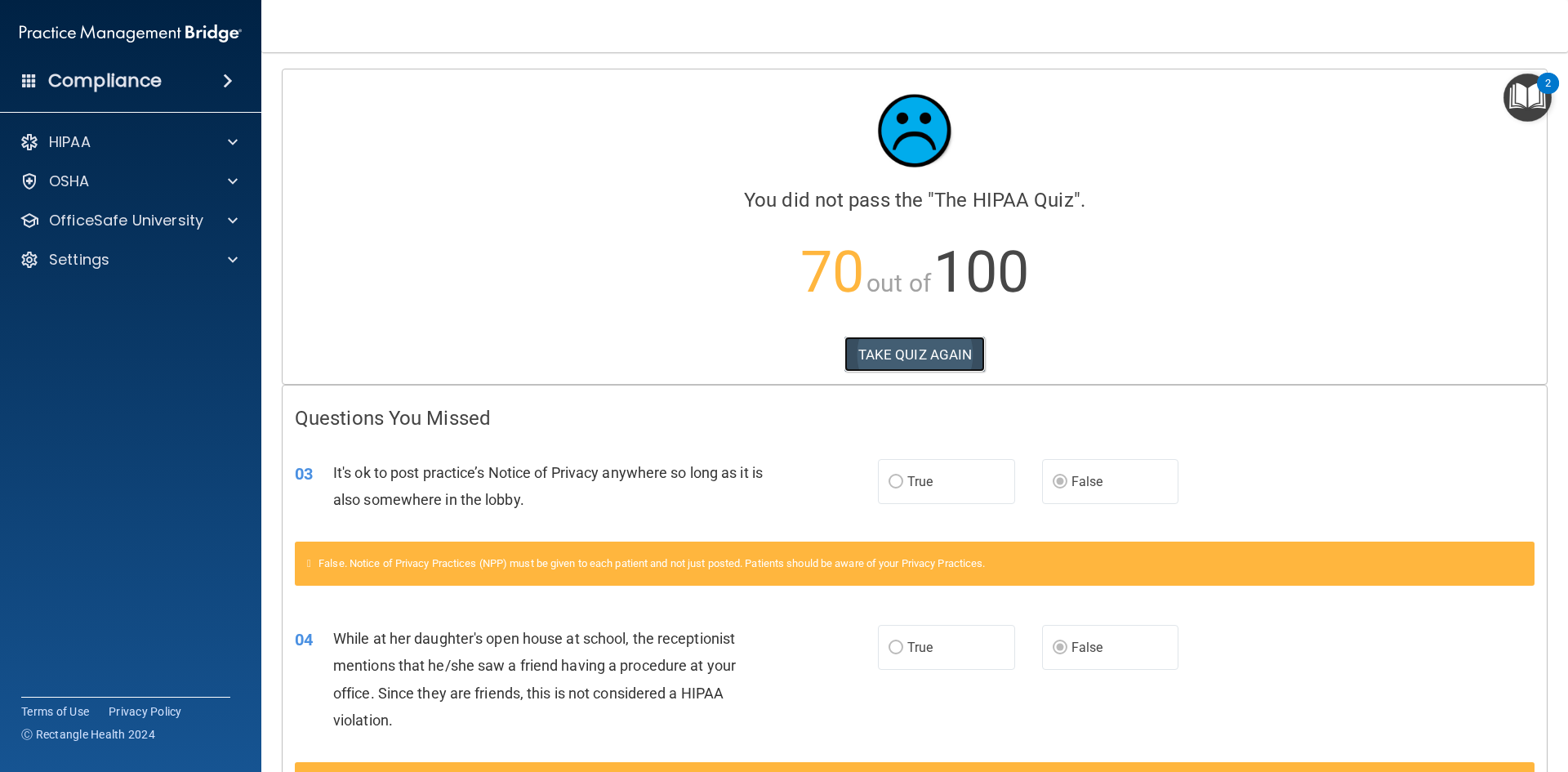
click at [903, 358] on button "TAKE QUIZ AGAIN" at bounding box center [915, 354] width 141 height 36
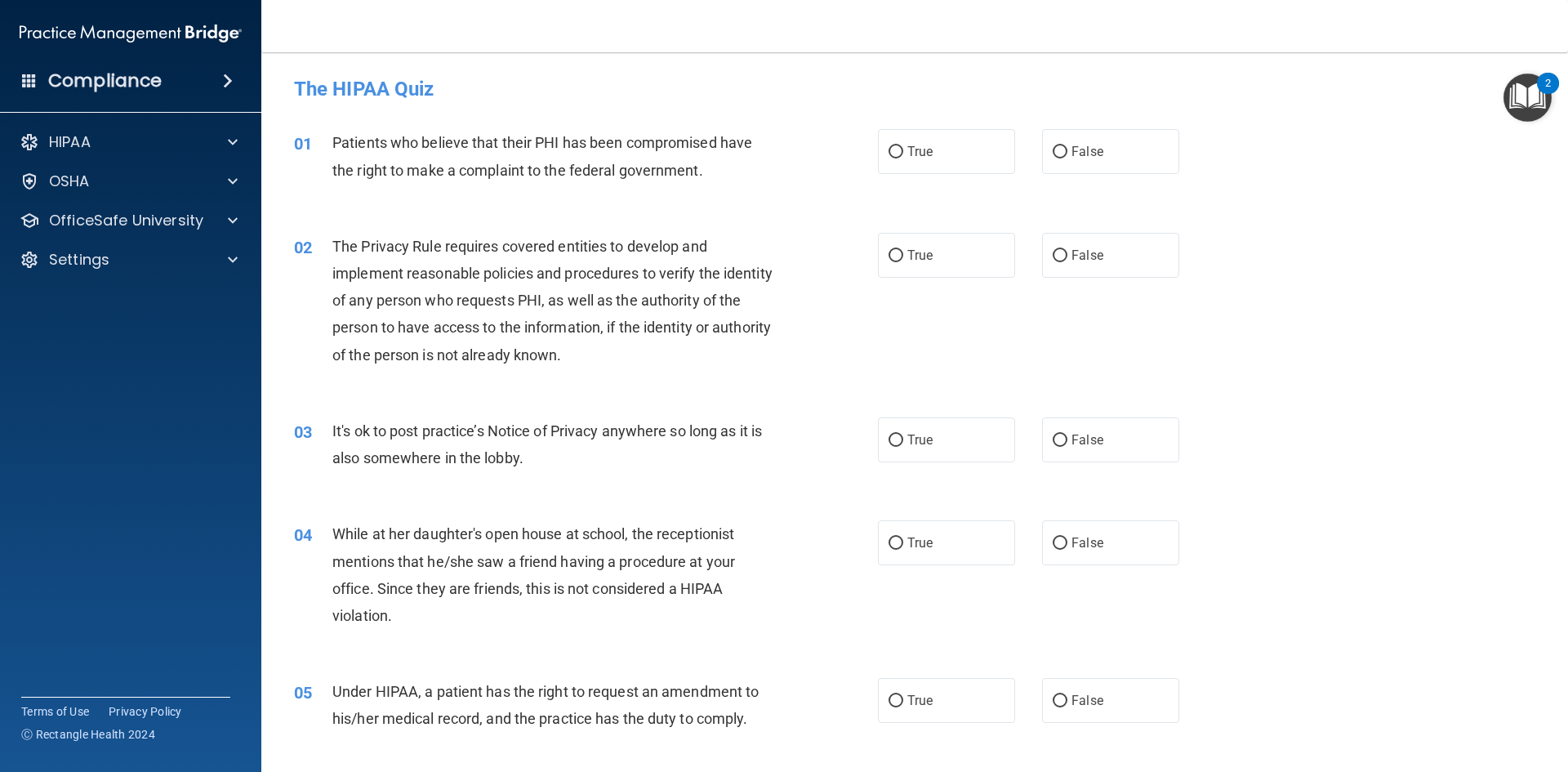
click at [1002, 84] on h4 "The HIPAA Quiz" at bounding box center [915, 89] width 1241 height 21
